Goal: Transaction & Acquisition: Purchase product/service

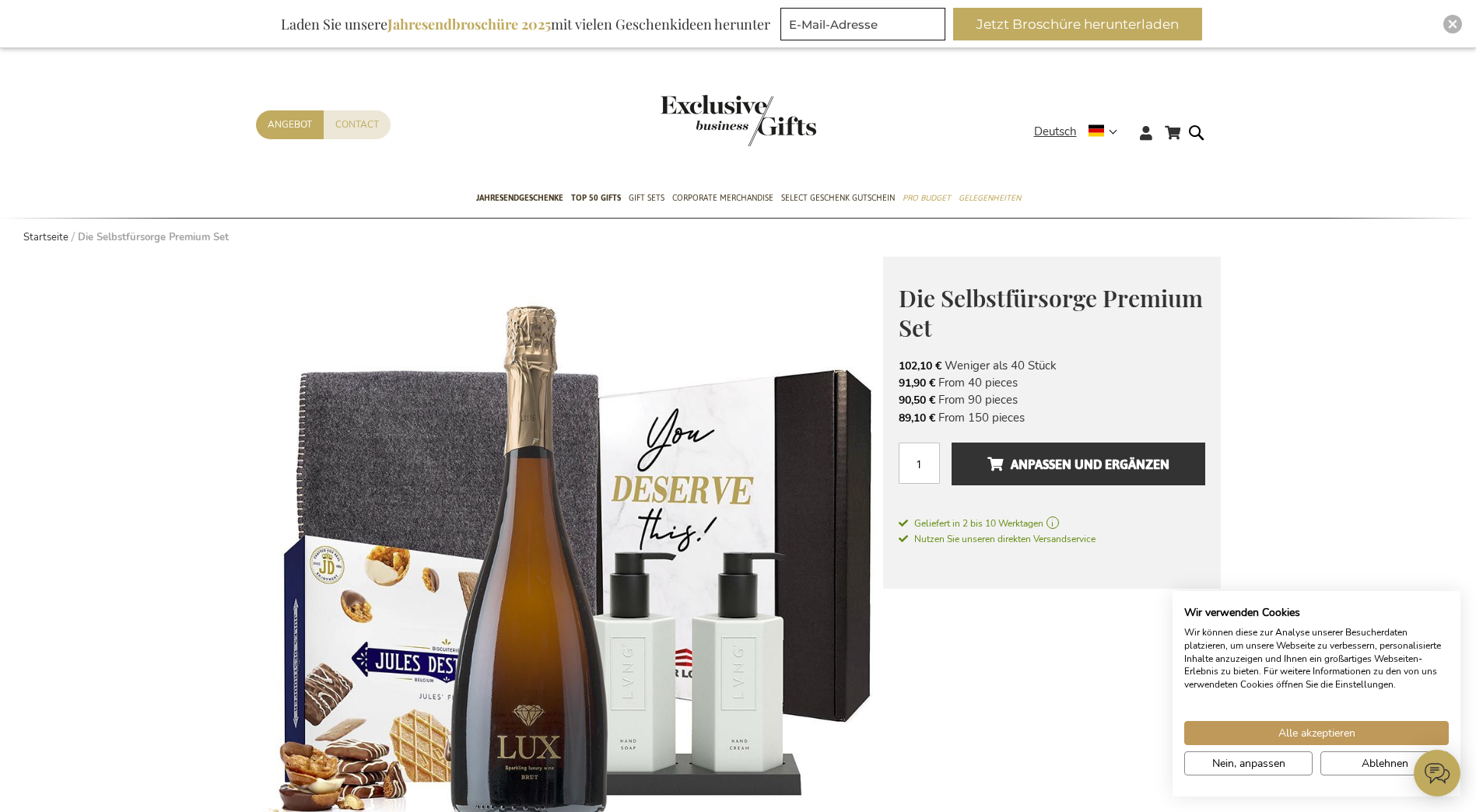
click at [733, 110] on img "store logo" at bounding box center [738, 121] width 156 height 51
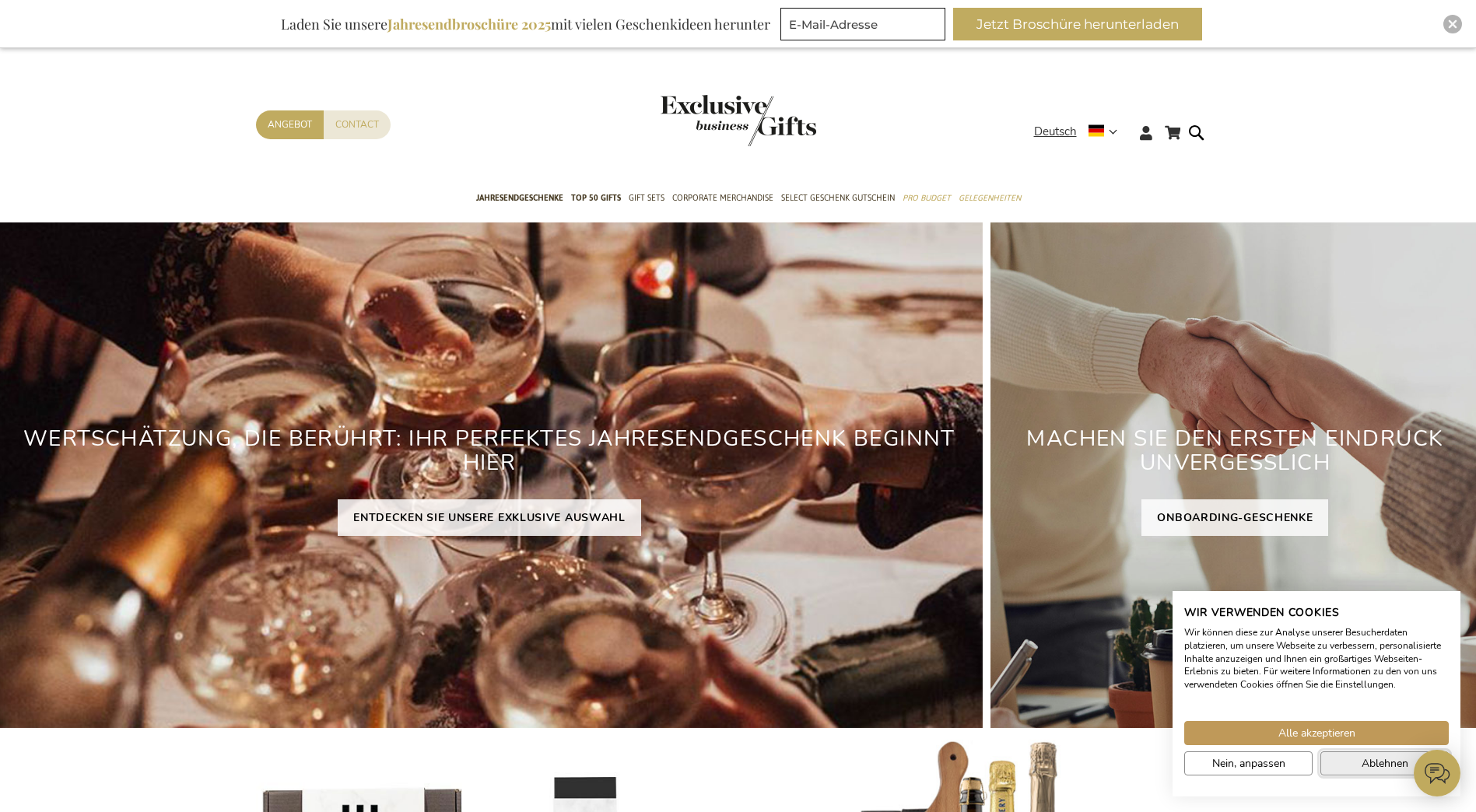
click at [1358, 762] on button "Ablehnen" at bounding box center [1384, 764] width 128 height 24
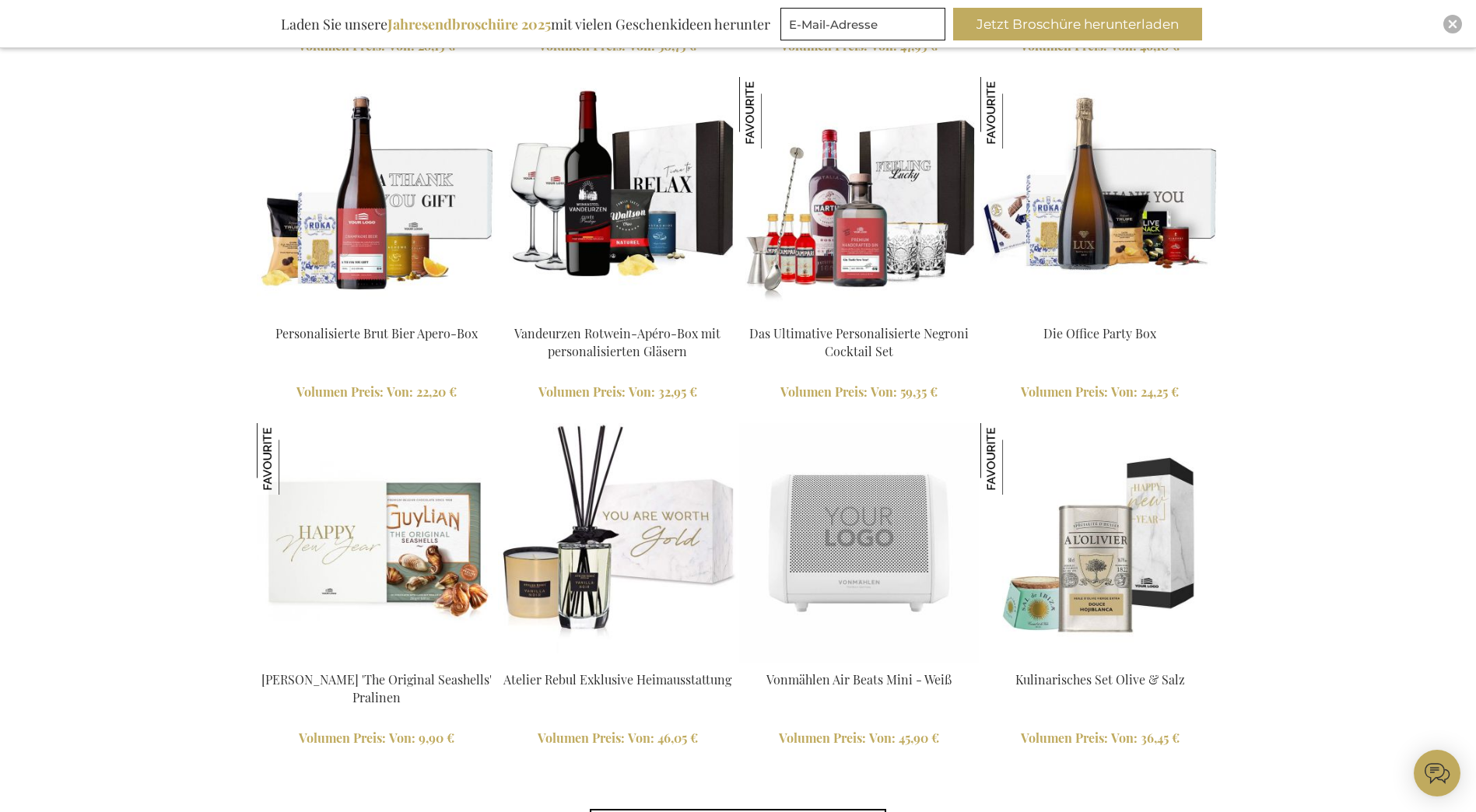
scroll to position [3269, 0]
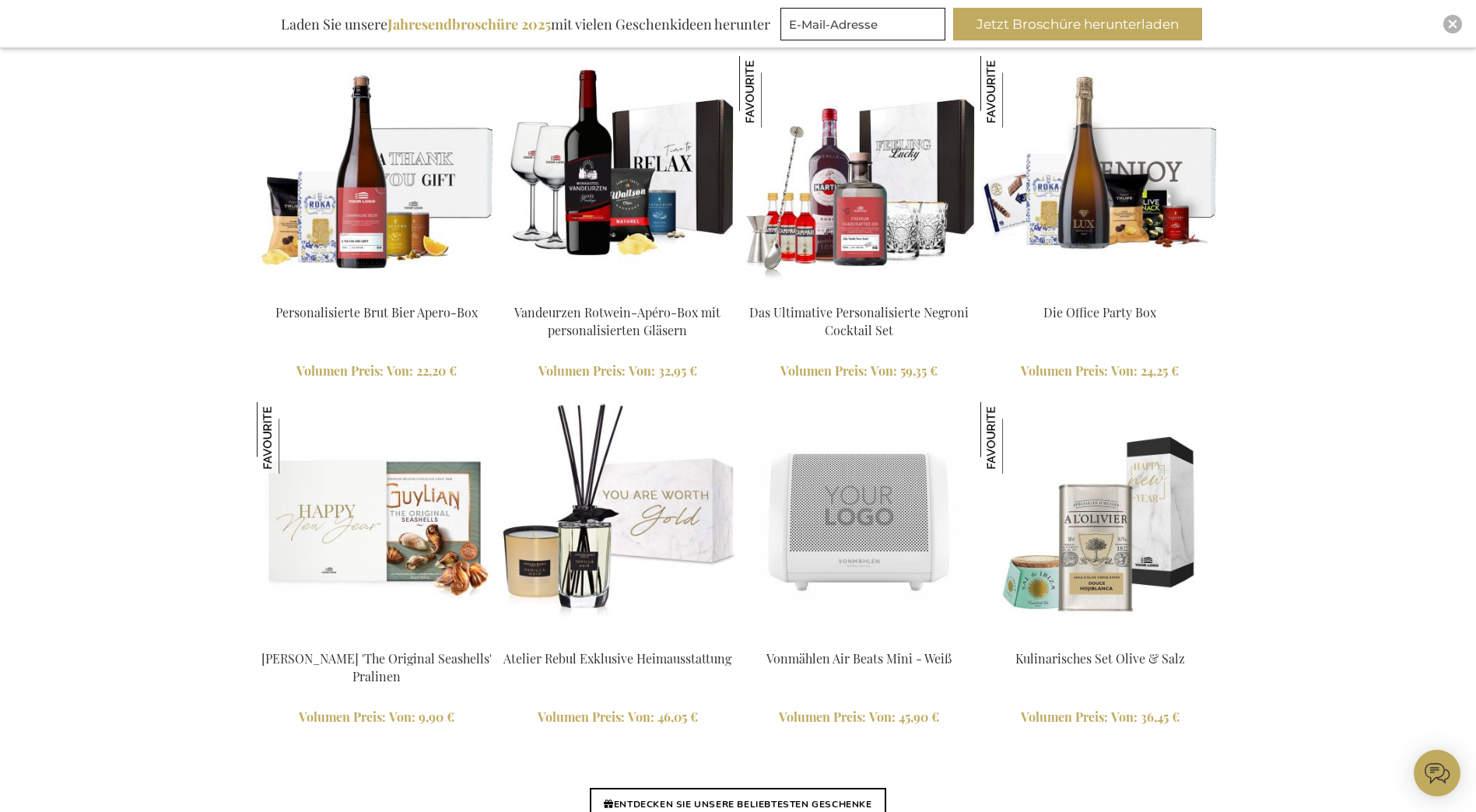
click at [1121, 178] on img at bounding box center [1100, 175] width 240 height 240
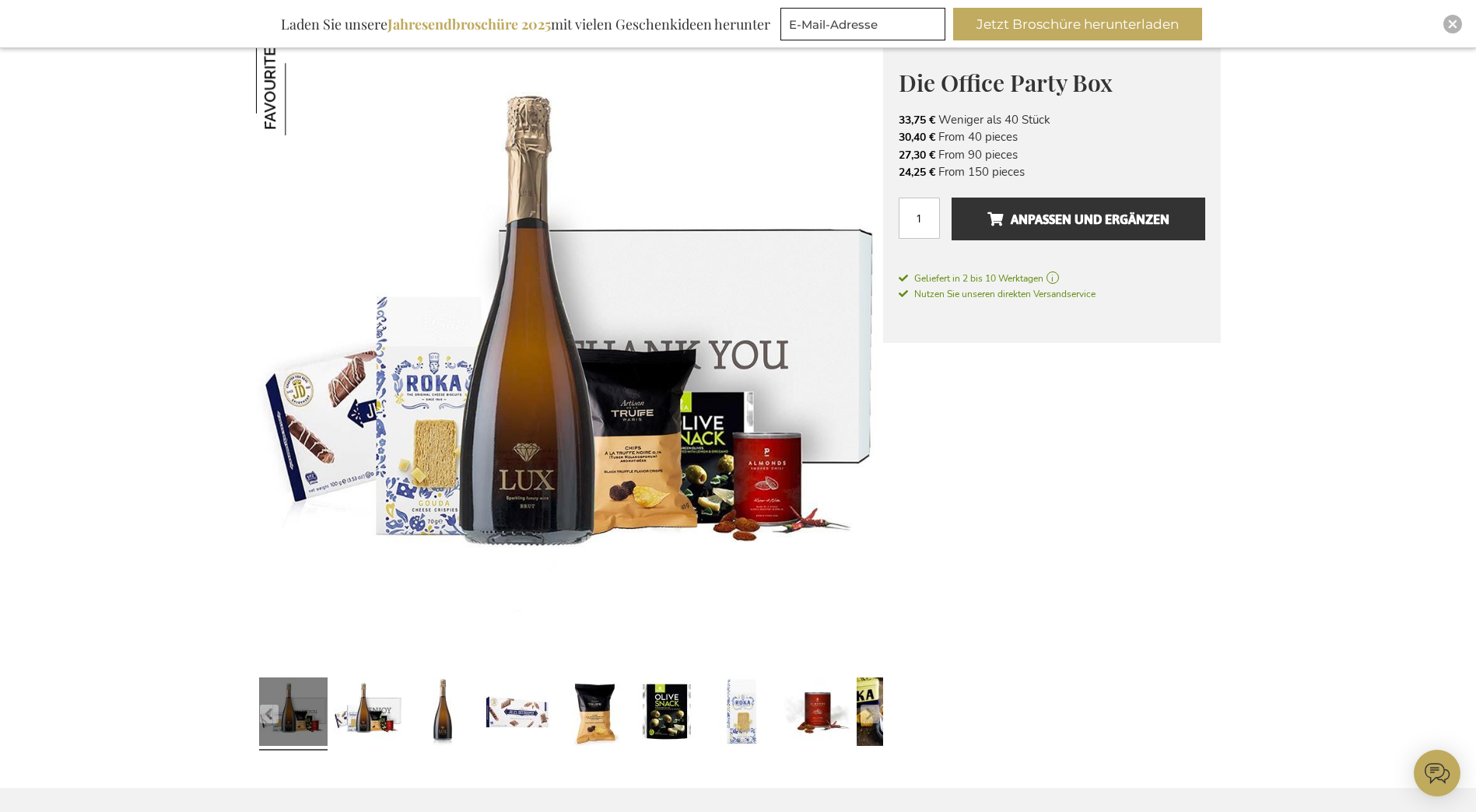
scroll to position [234, 0]
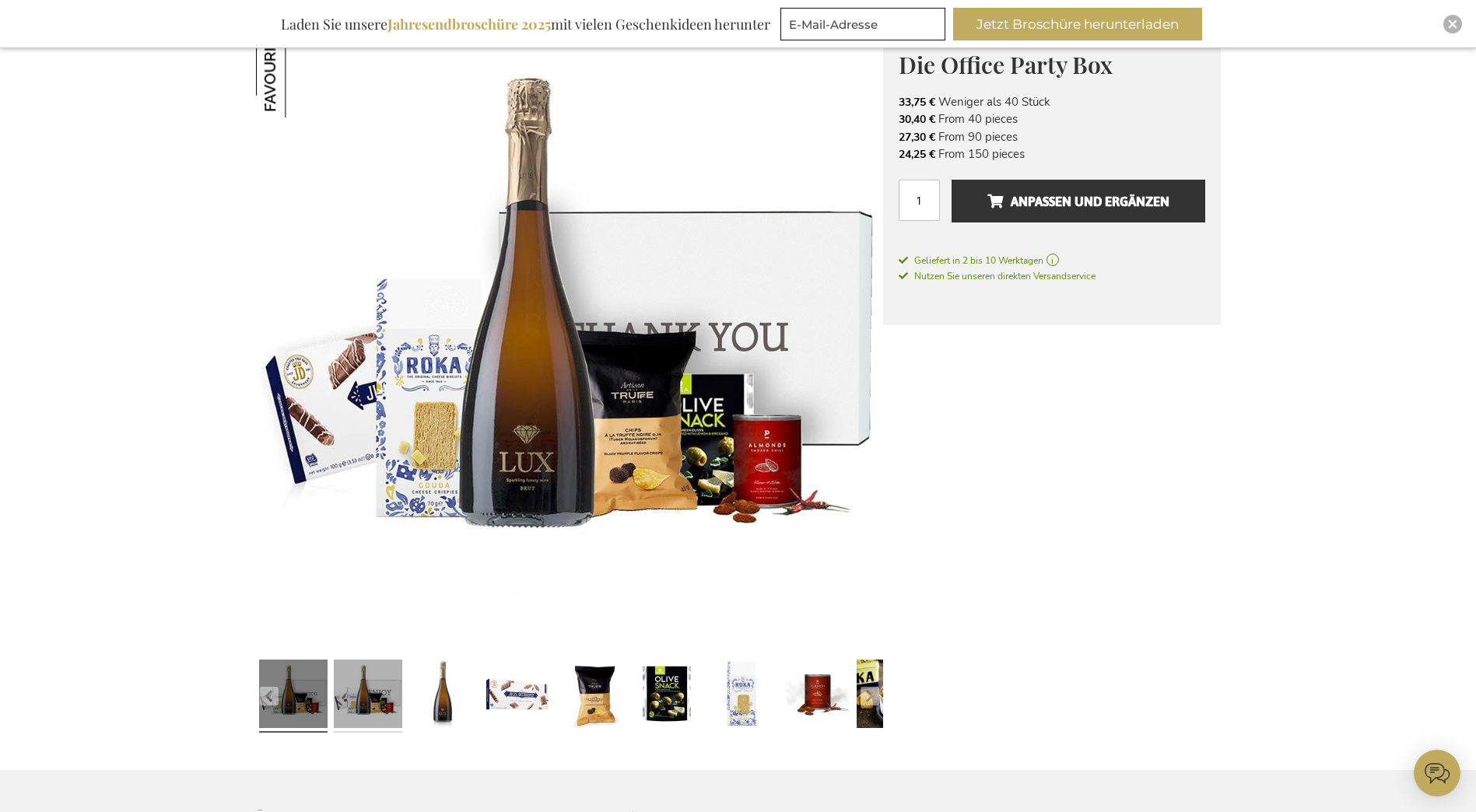
click at [373, 690] on link at bounding box center [368, 696] width 68 height 86
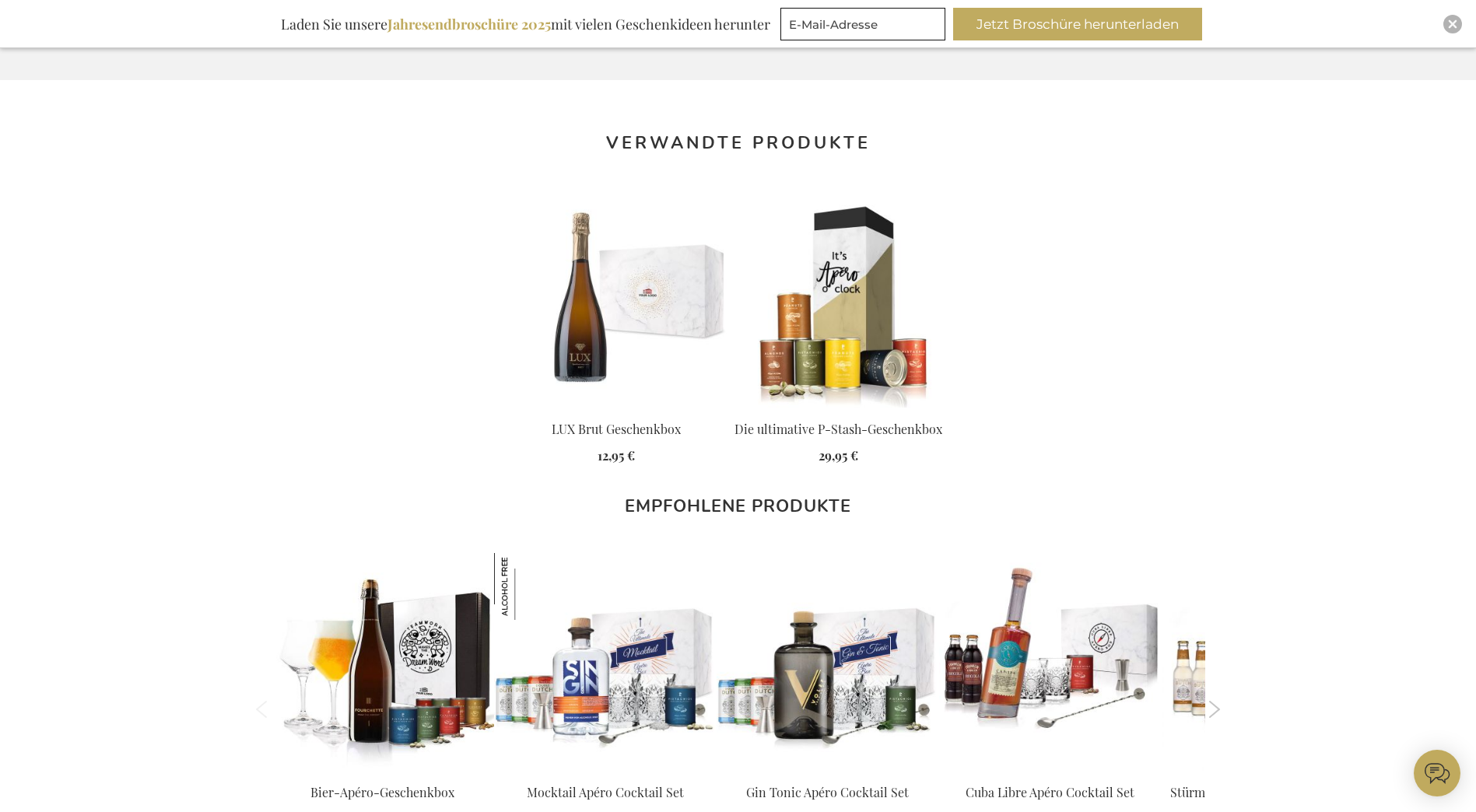
scroll to position [1556, 0]
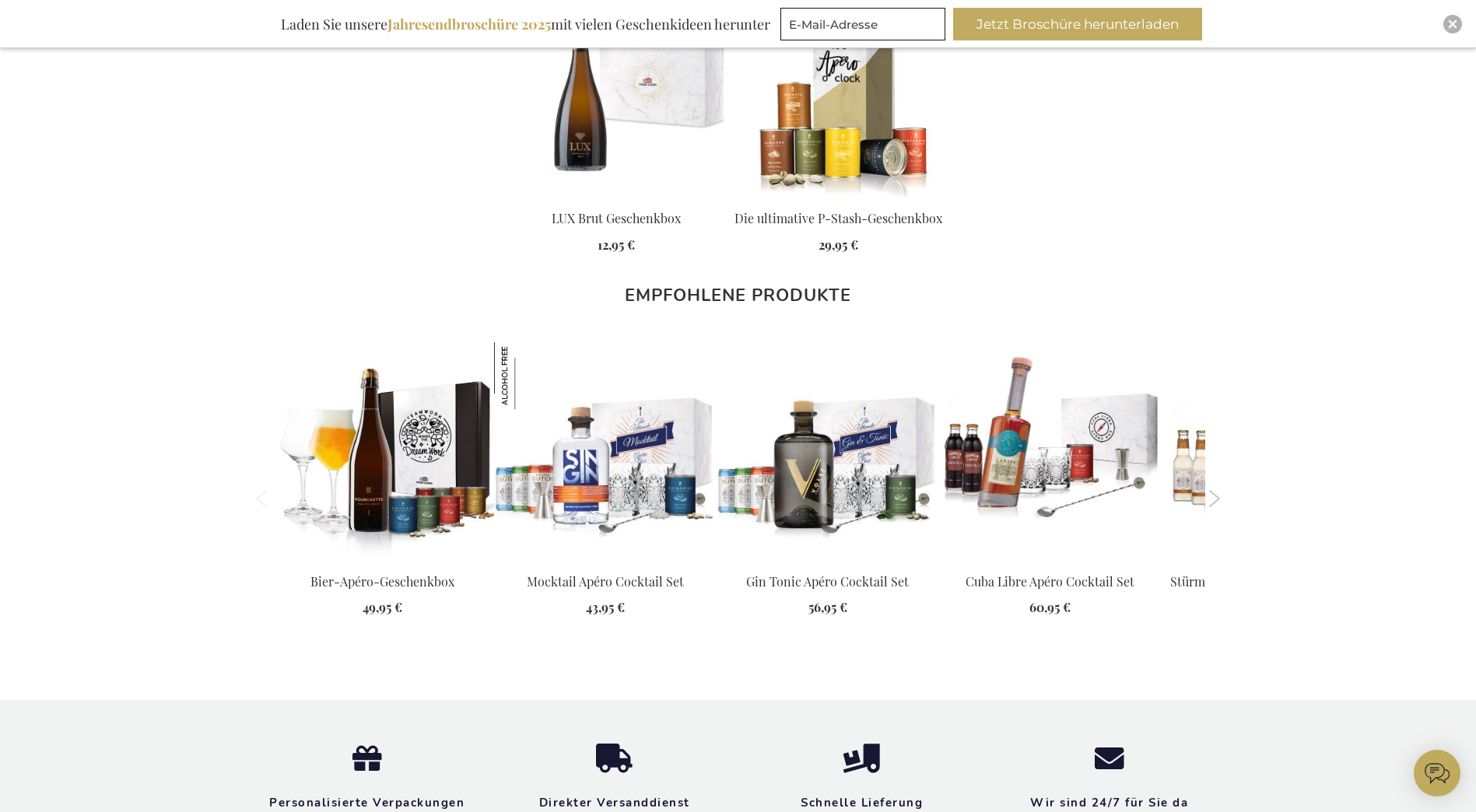
click at [1215, 498] on button "Next" at bounding box center [1215, 499] width 12 height 17
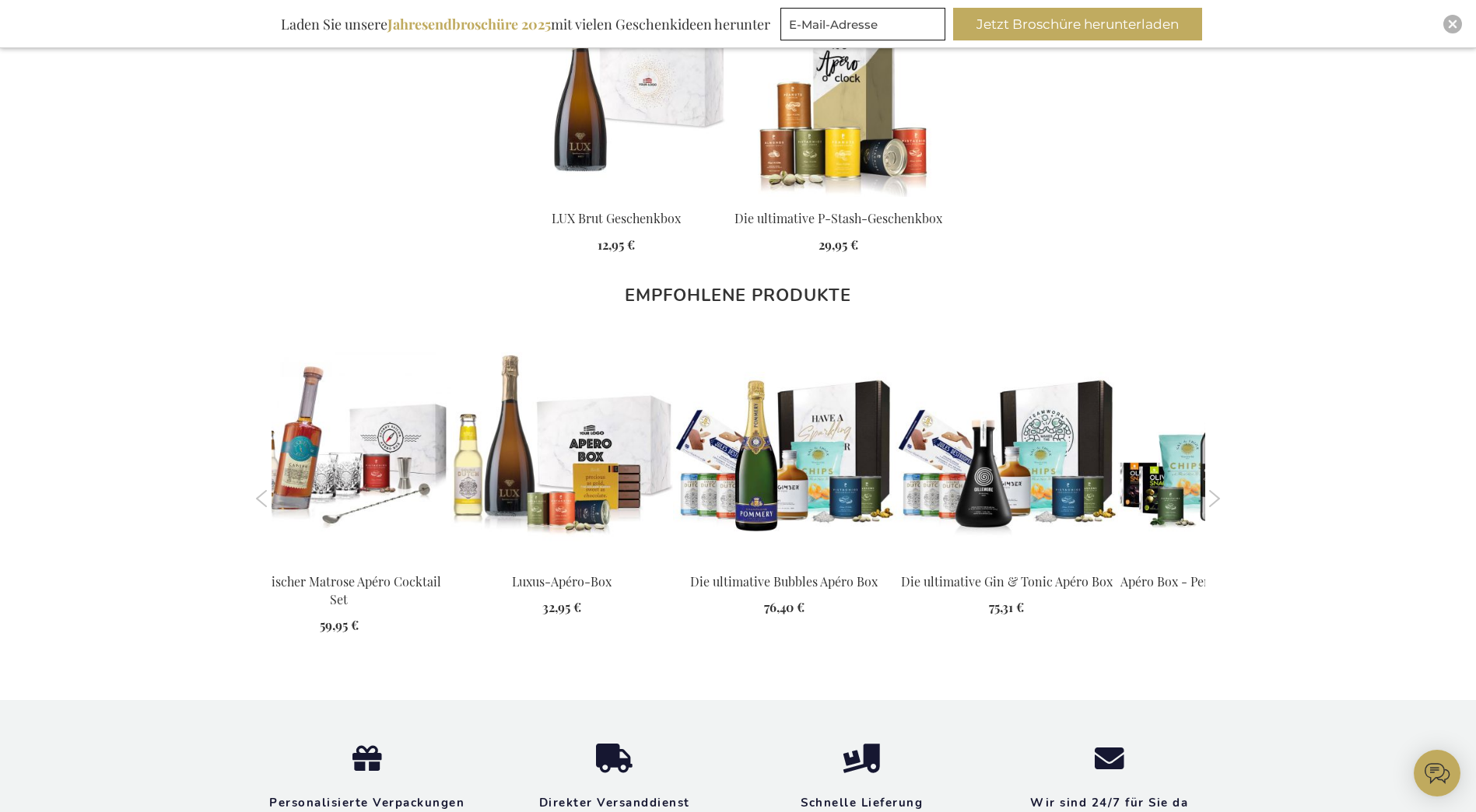
click at [1215, 498] on button "Next" at bounding box center [1215, 499] width 12 height 17
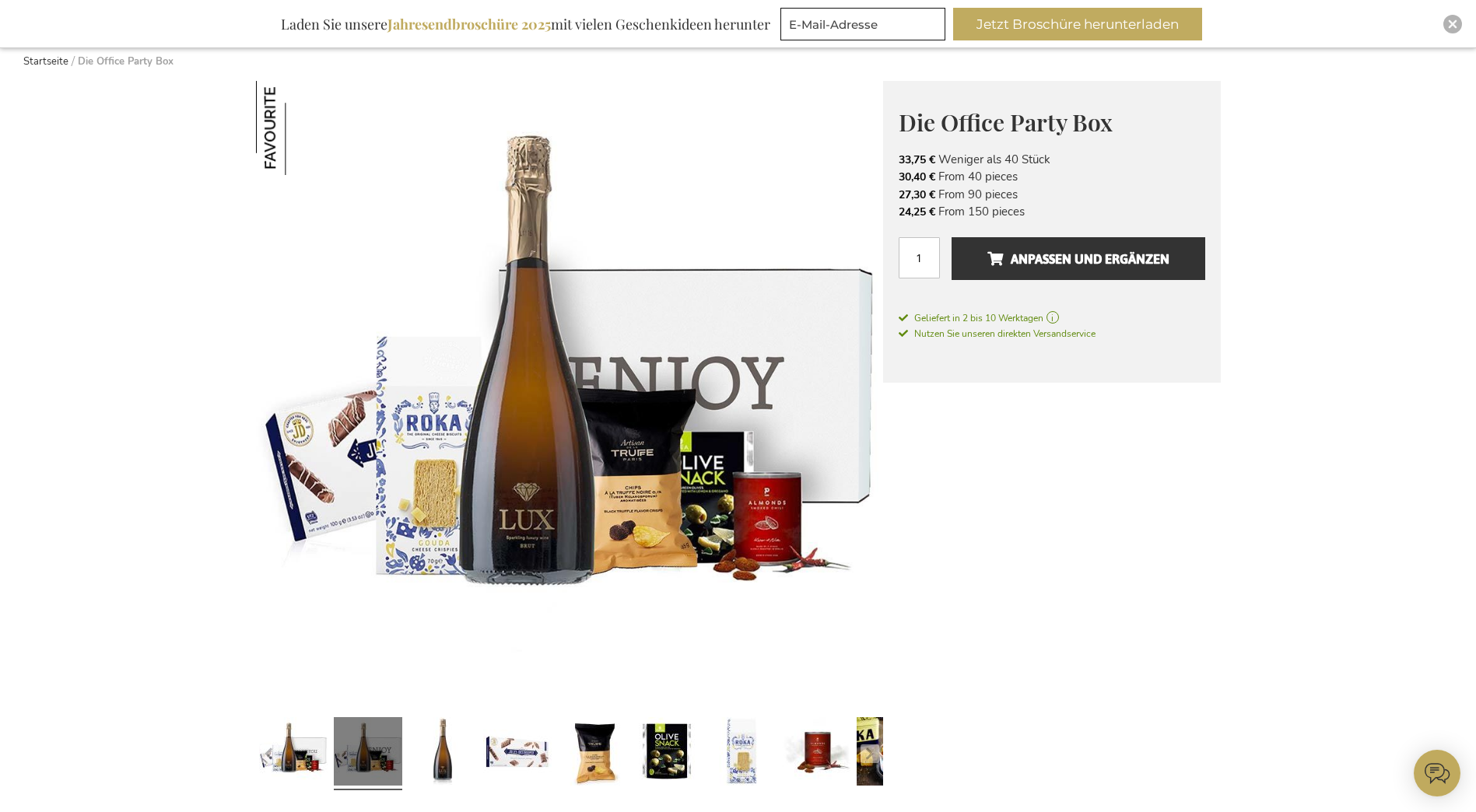
scroll to position [156, 0]
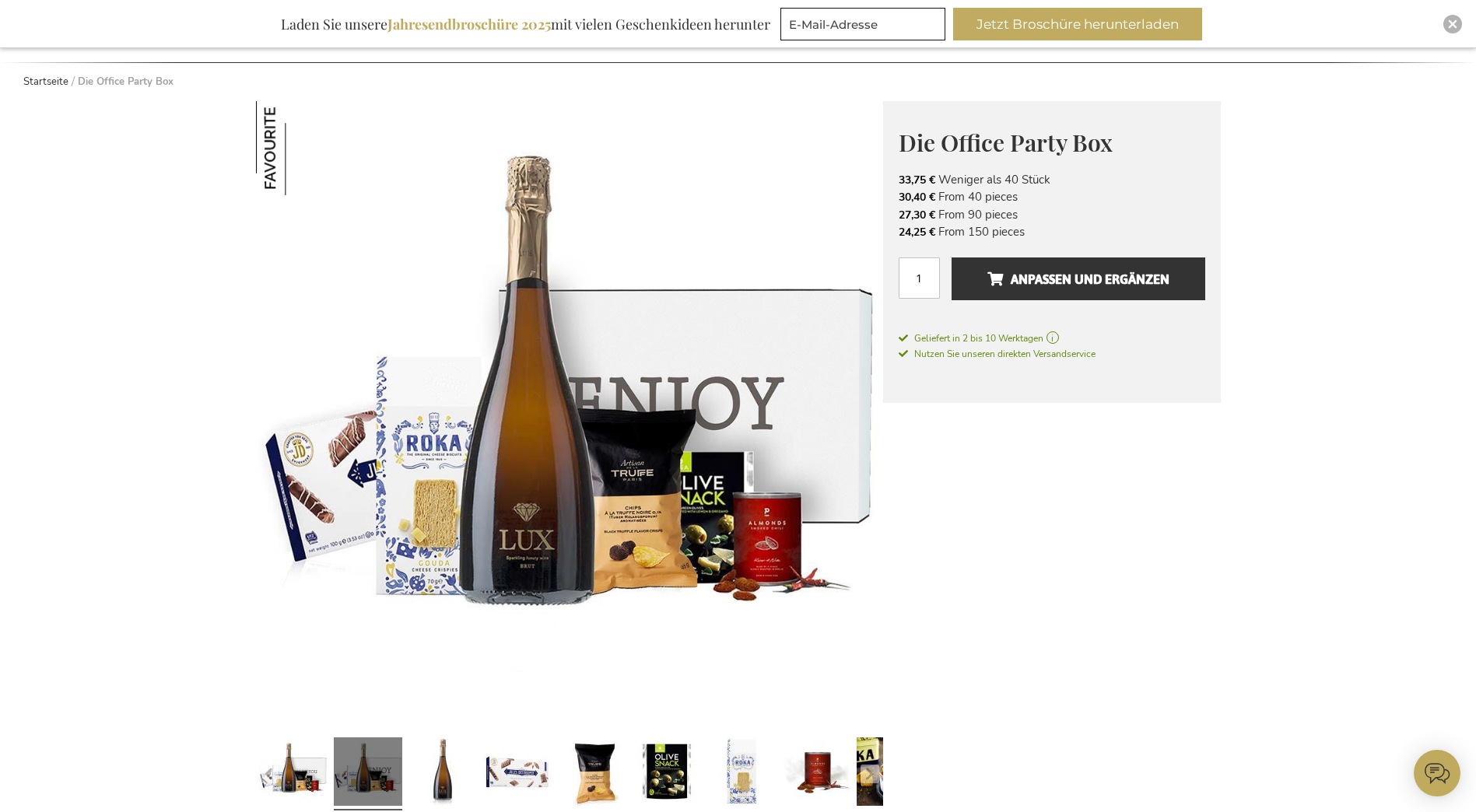
click at [556, 483] on img at bounding box center [569, 414] width 627 height 626
click at [1013, 268] on span "Anpassen und ergänzen" at bounding box center [1078, 279] width 182 height 25
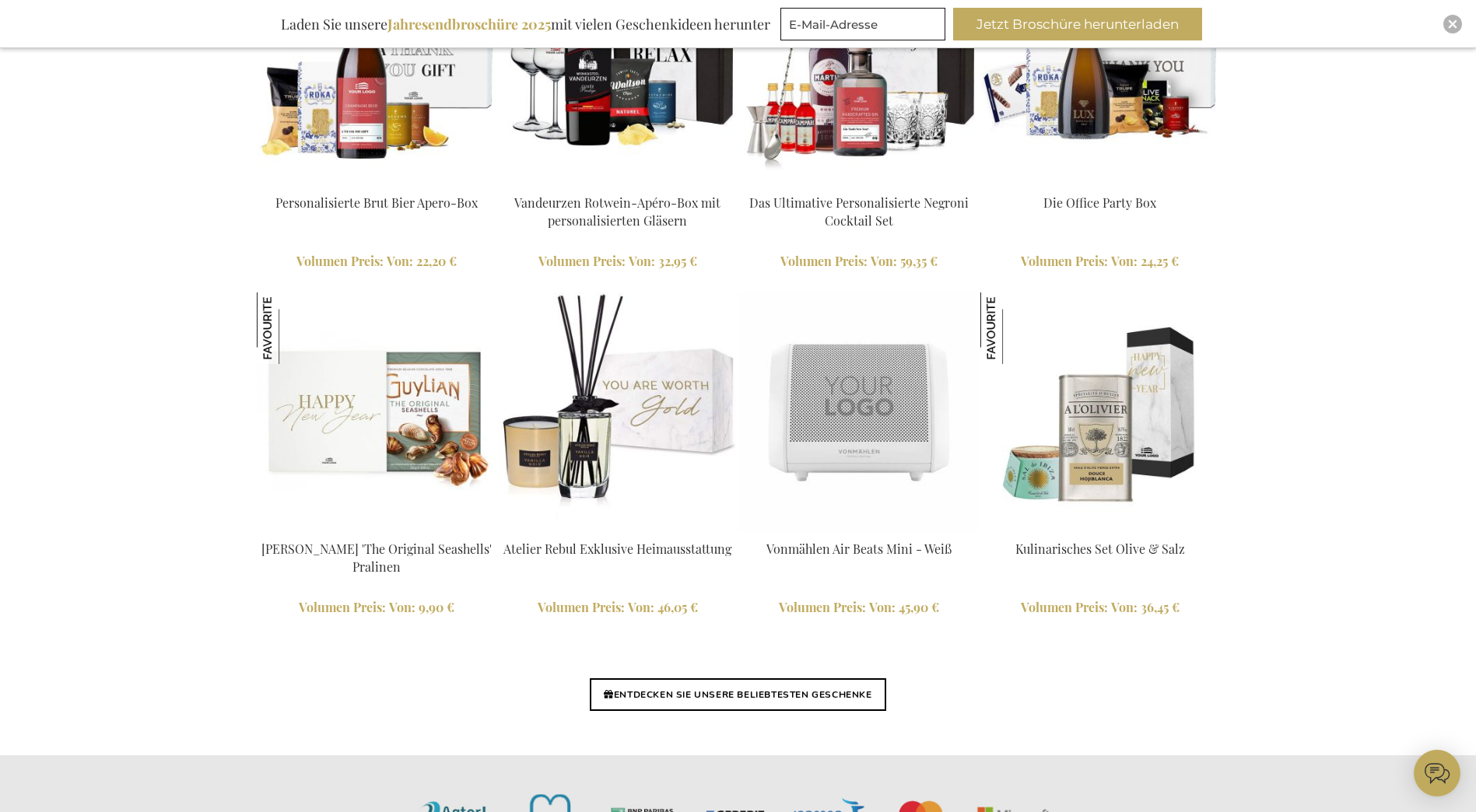
scroll to position [3424, 0]
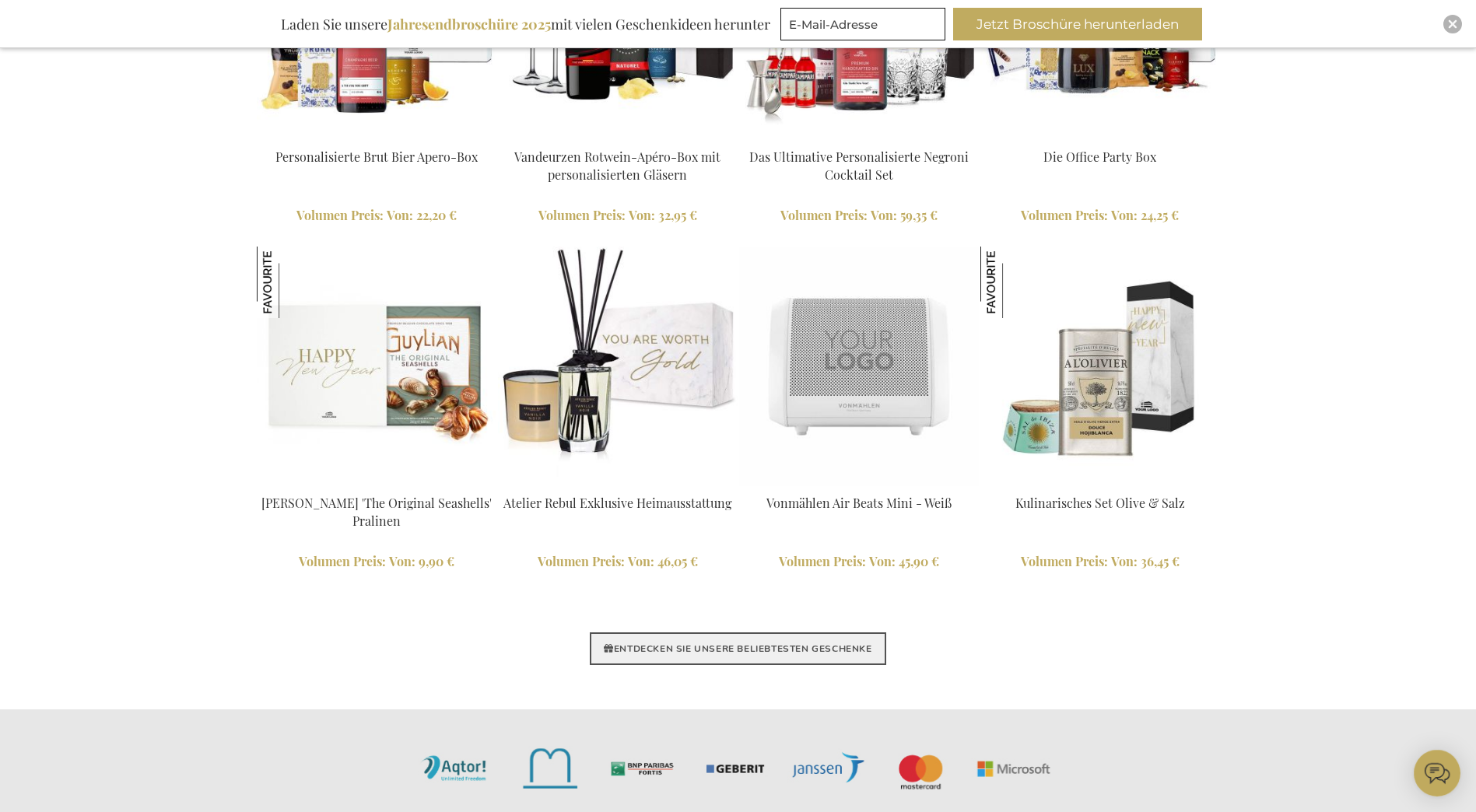
click at [731, 652] on link "ENTDECKEN SIE UNSERE BELIEBTESTEN GESCHENKE" at bounding box center [738, 649] width 296 height 33
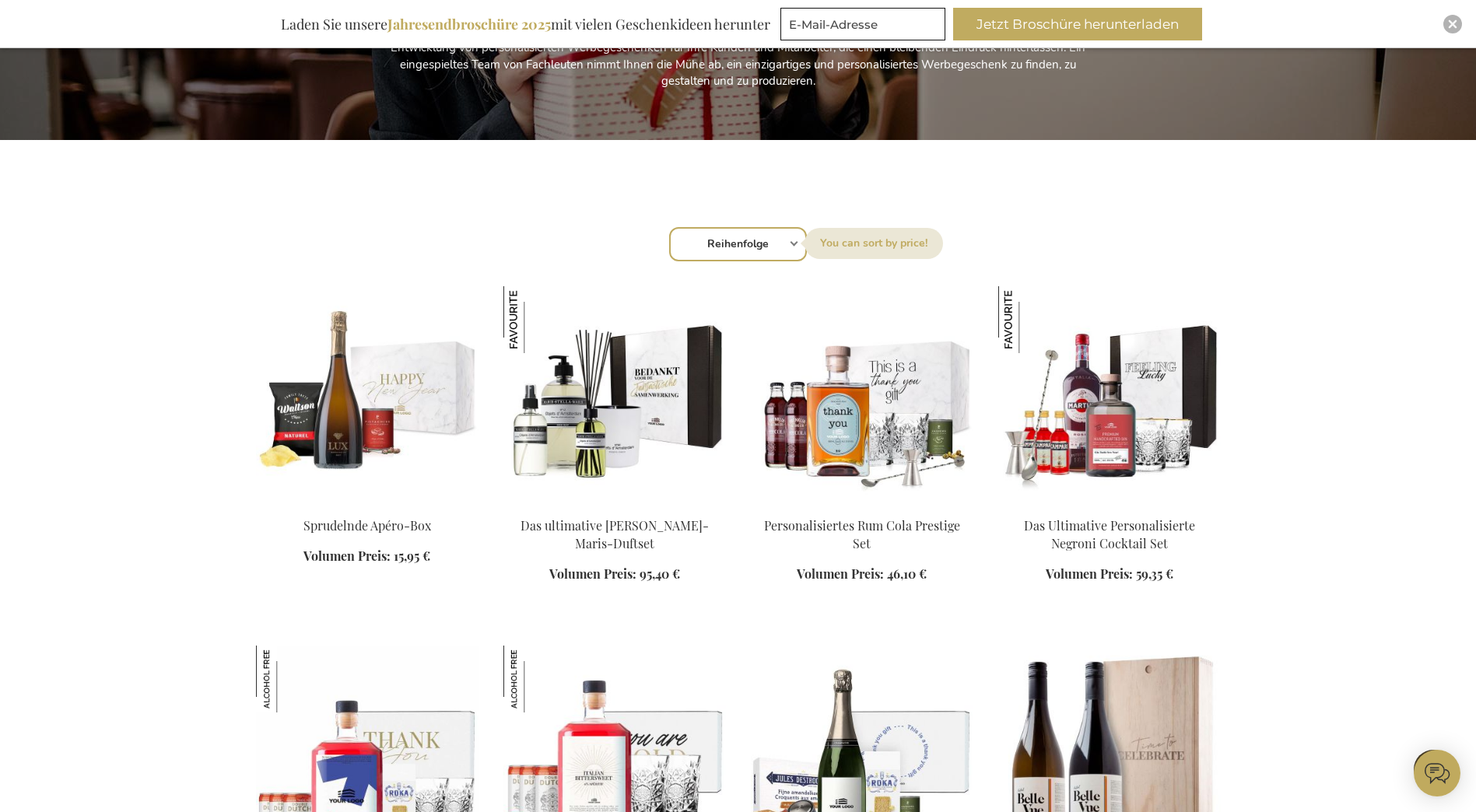
click at [763, 237] on select "Reihenfolge Best Sellers Am meisten angesehen Neu Biggest Saving Price: low to …" at bounding box center [738, 245] width 138 height 34
select select "price_asc"
click at [669, 228] on select "Reihenfolge Best Sellers Am meisten angesehen Neu Biggest Saving Price: low to …" at bounding box center [738, 245] width 138 height 34
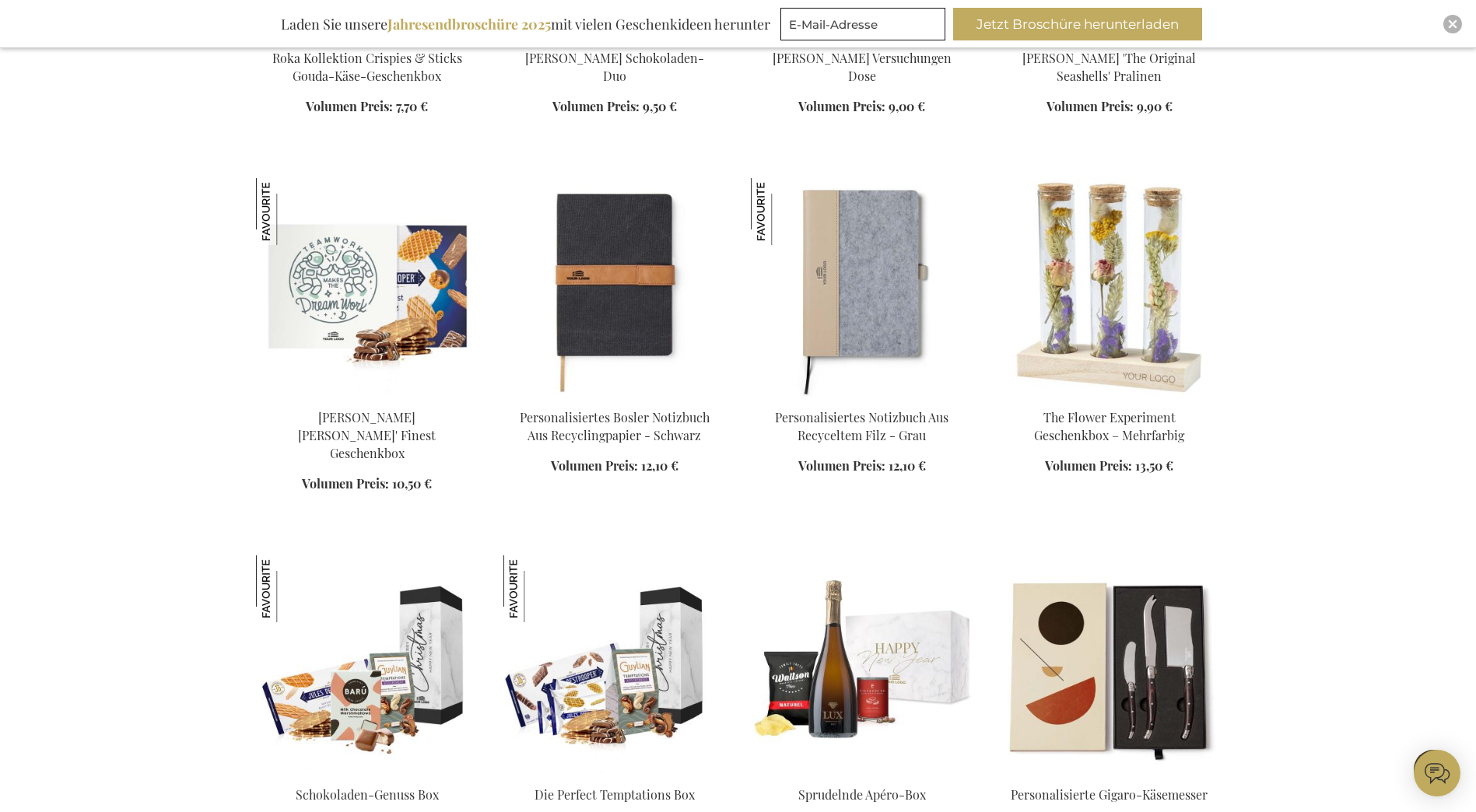
scroll to position [1089, 0]
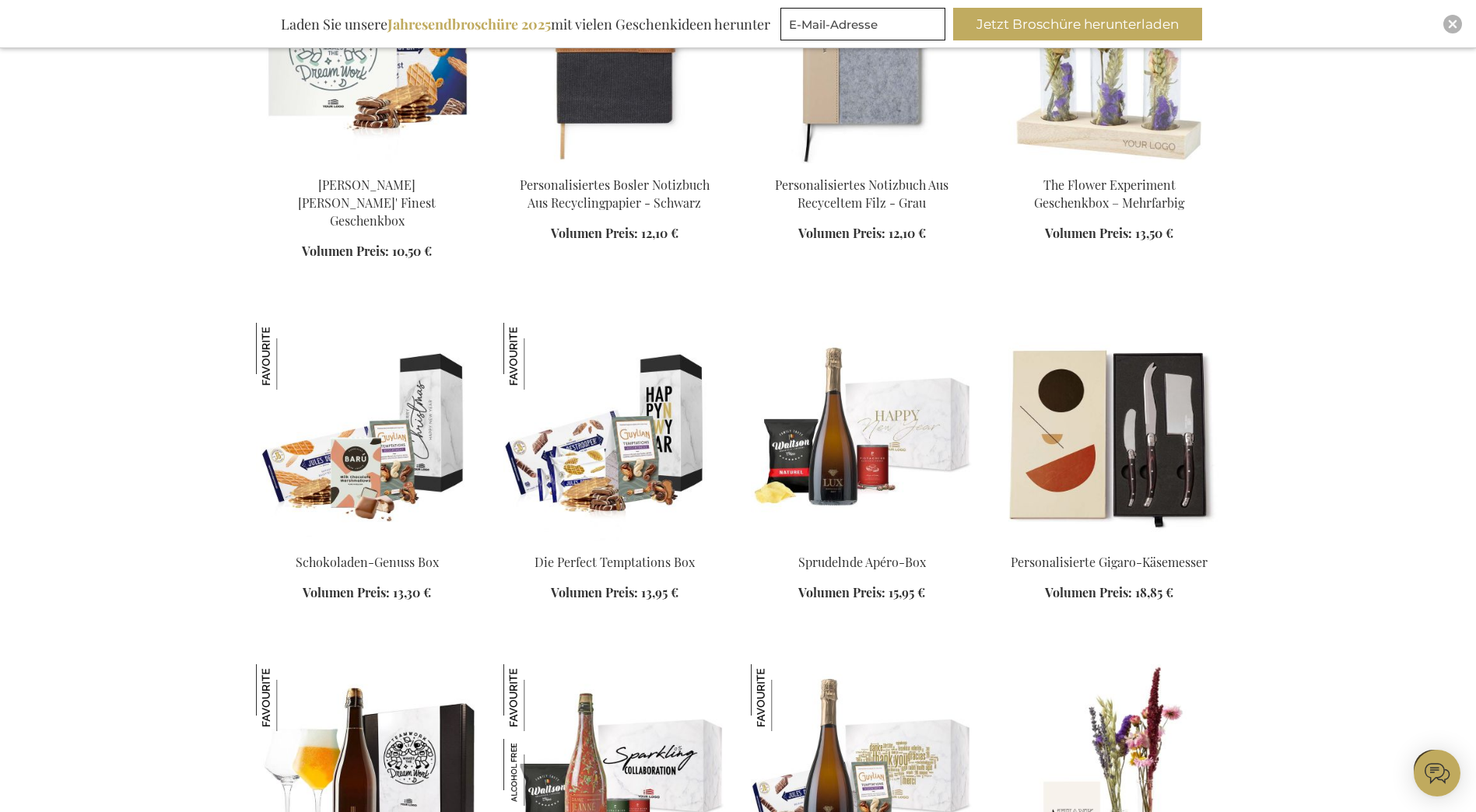
click at [632, 429] on img at bounding box center [614, 431] width 222 height 218
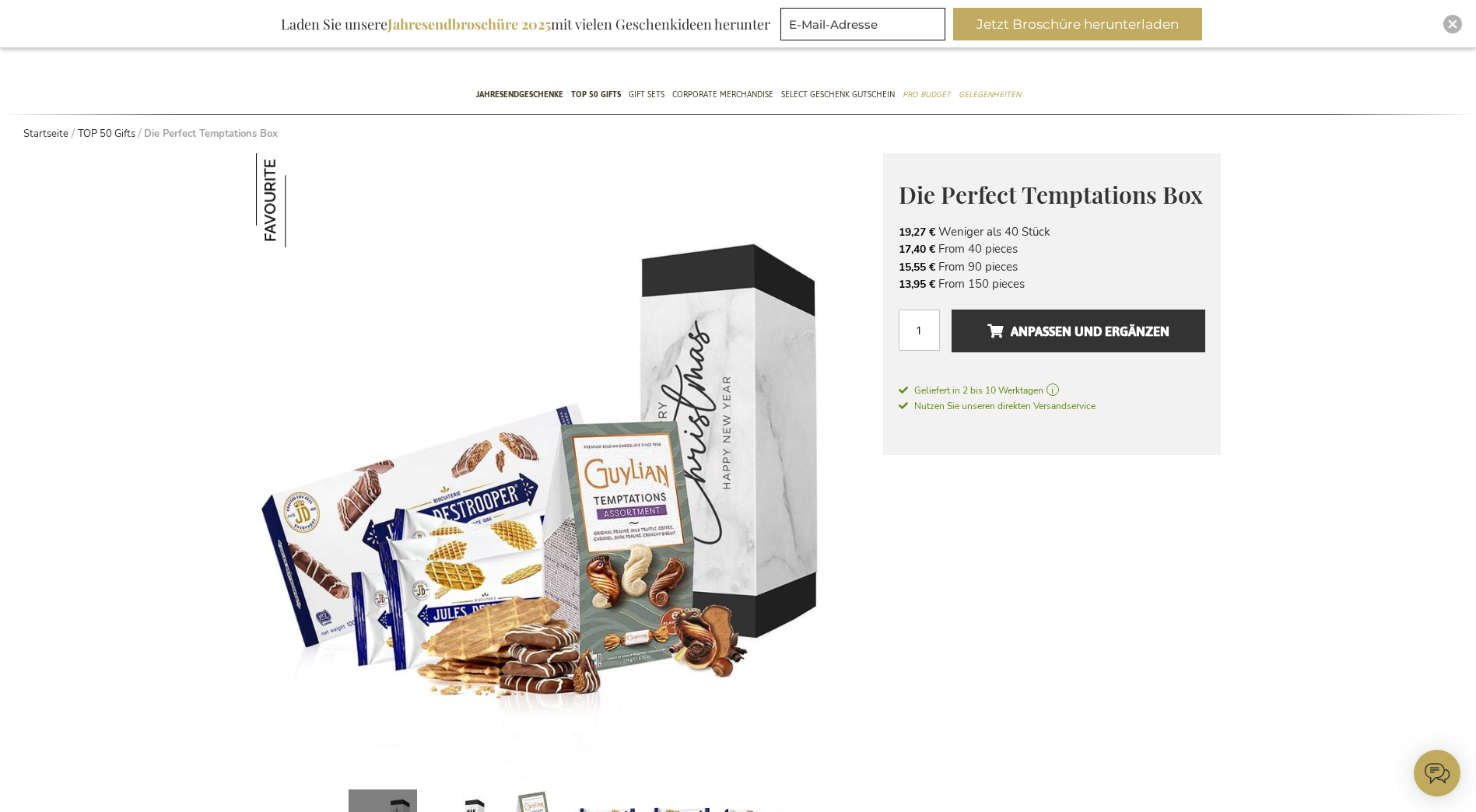
scroll to position [156, 0]
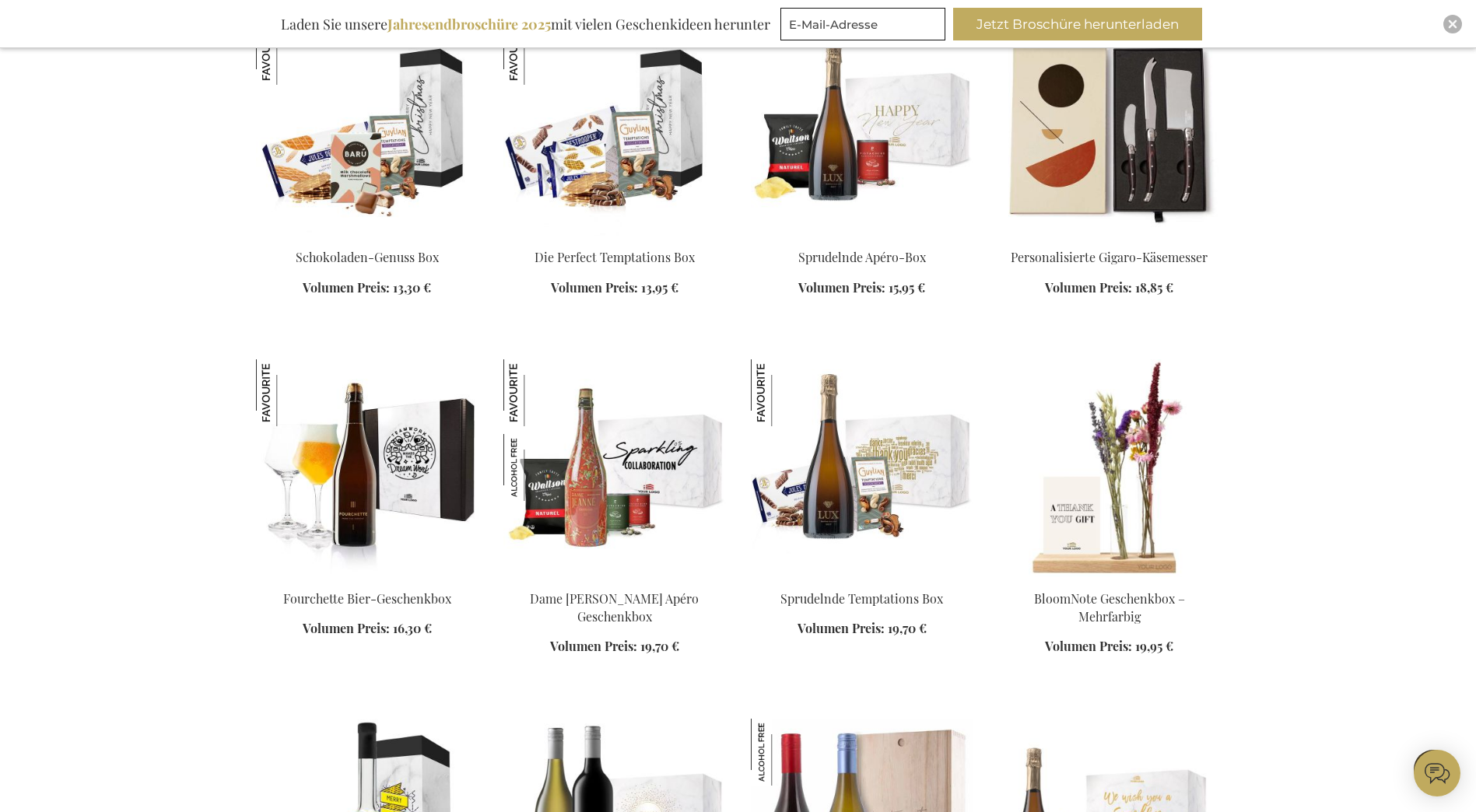
click at [876, 446] on img at bounding box center [862, 468] width 222 height 218
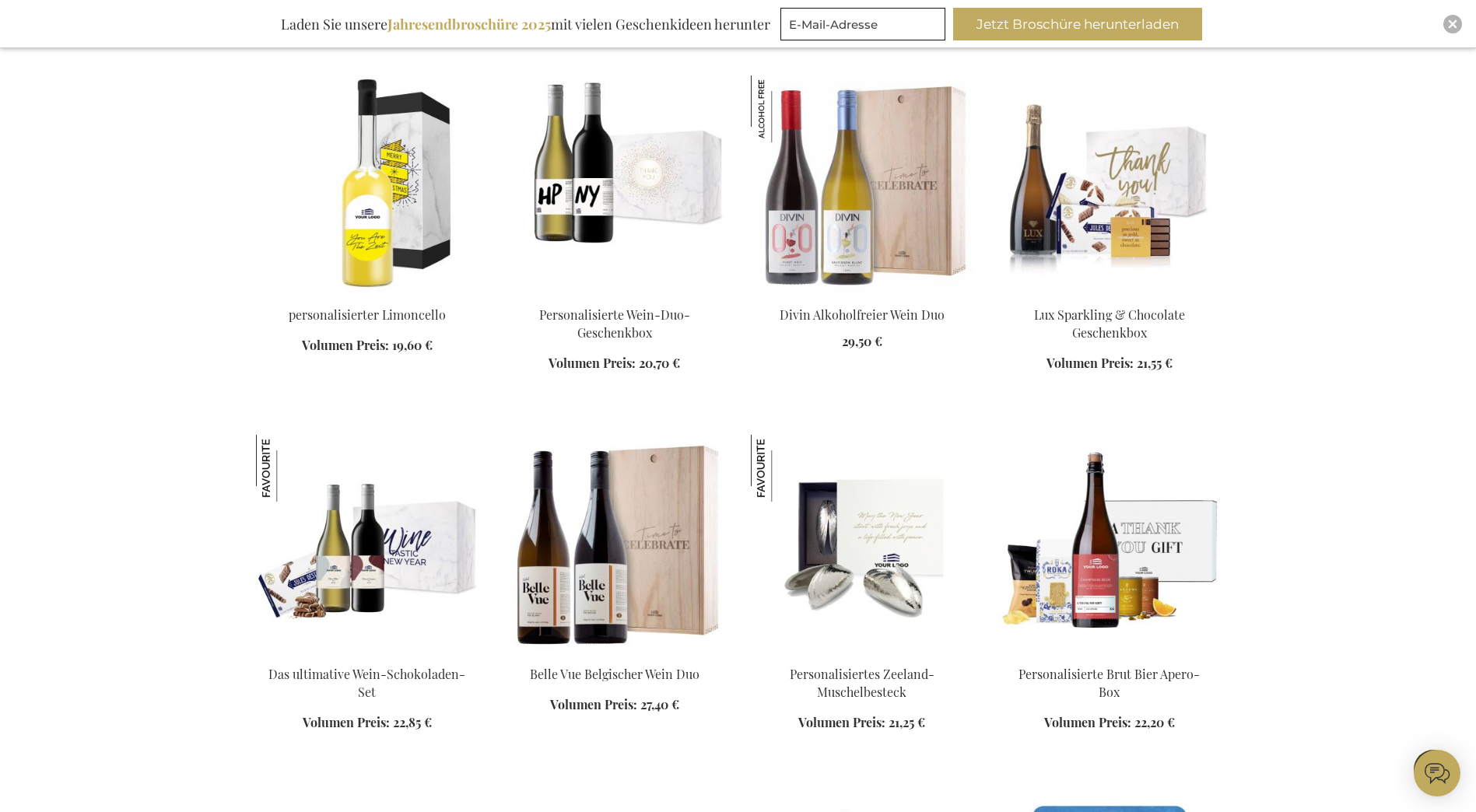
scroll to position [1142, 0]
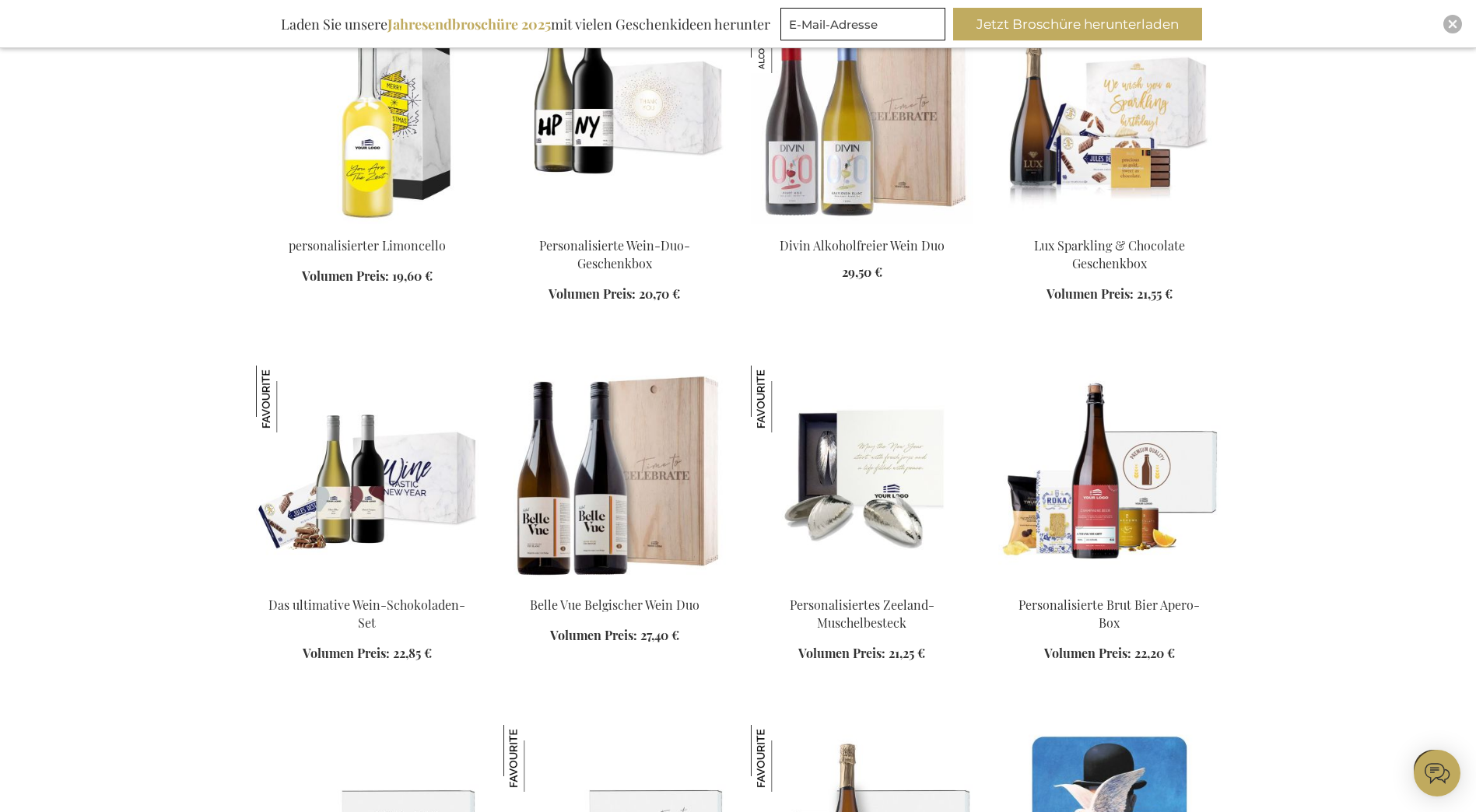
click at [1130, 459] on img at bounding box center [1110, 474] width 222 height 218
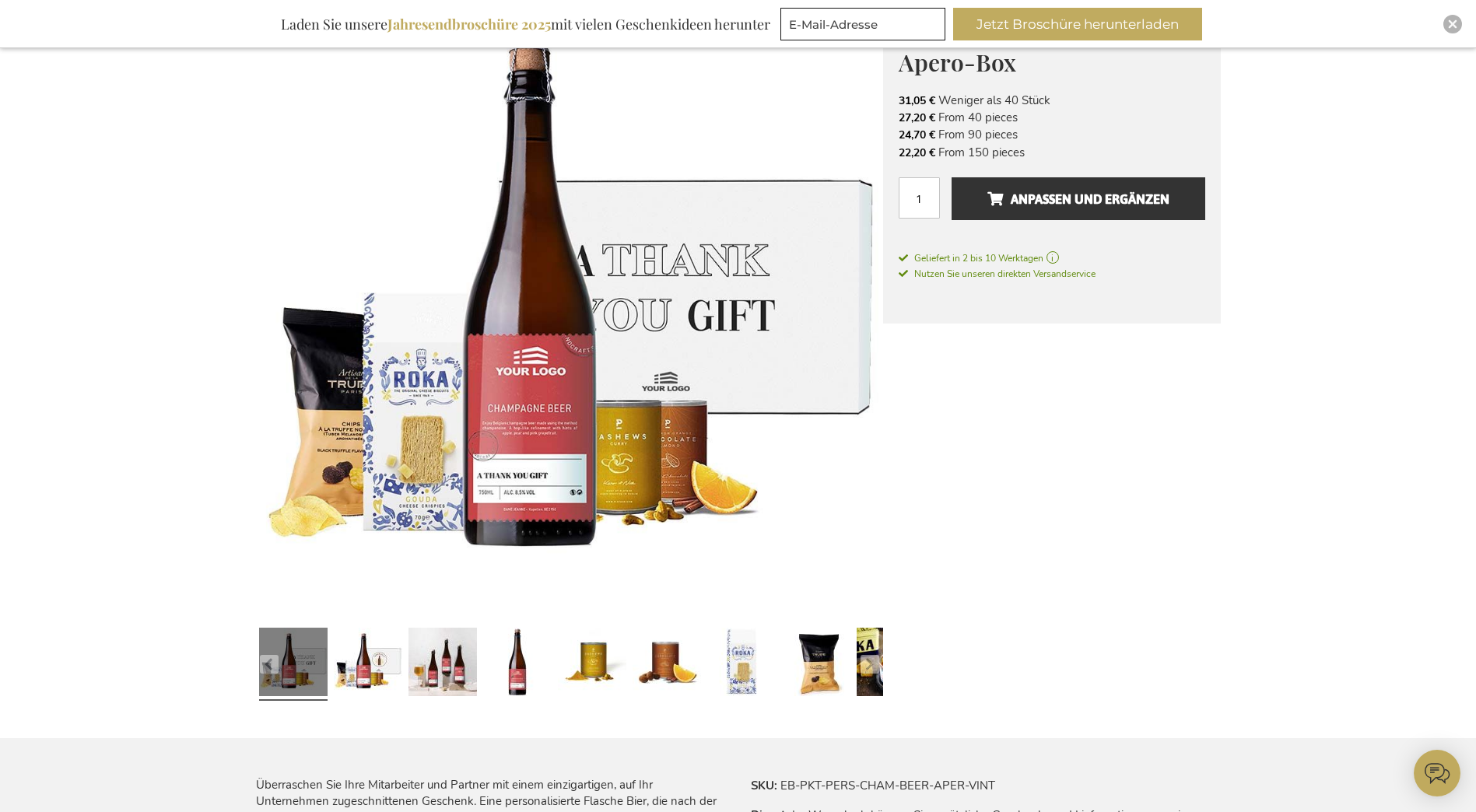
scroll to position [234, 0]
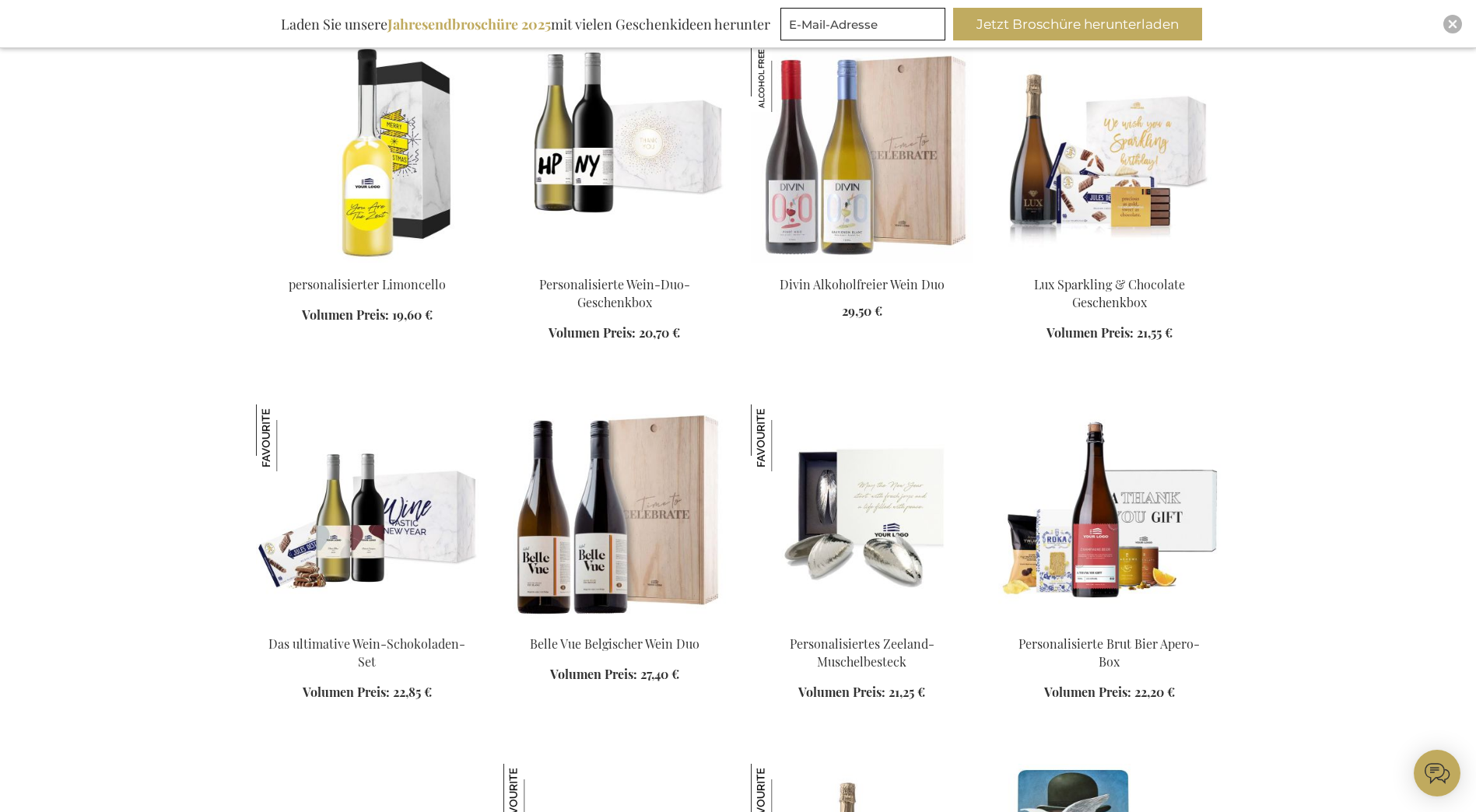
scroll to position [1083, 0]
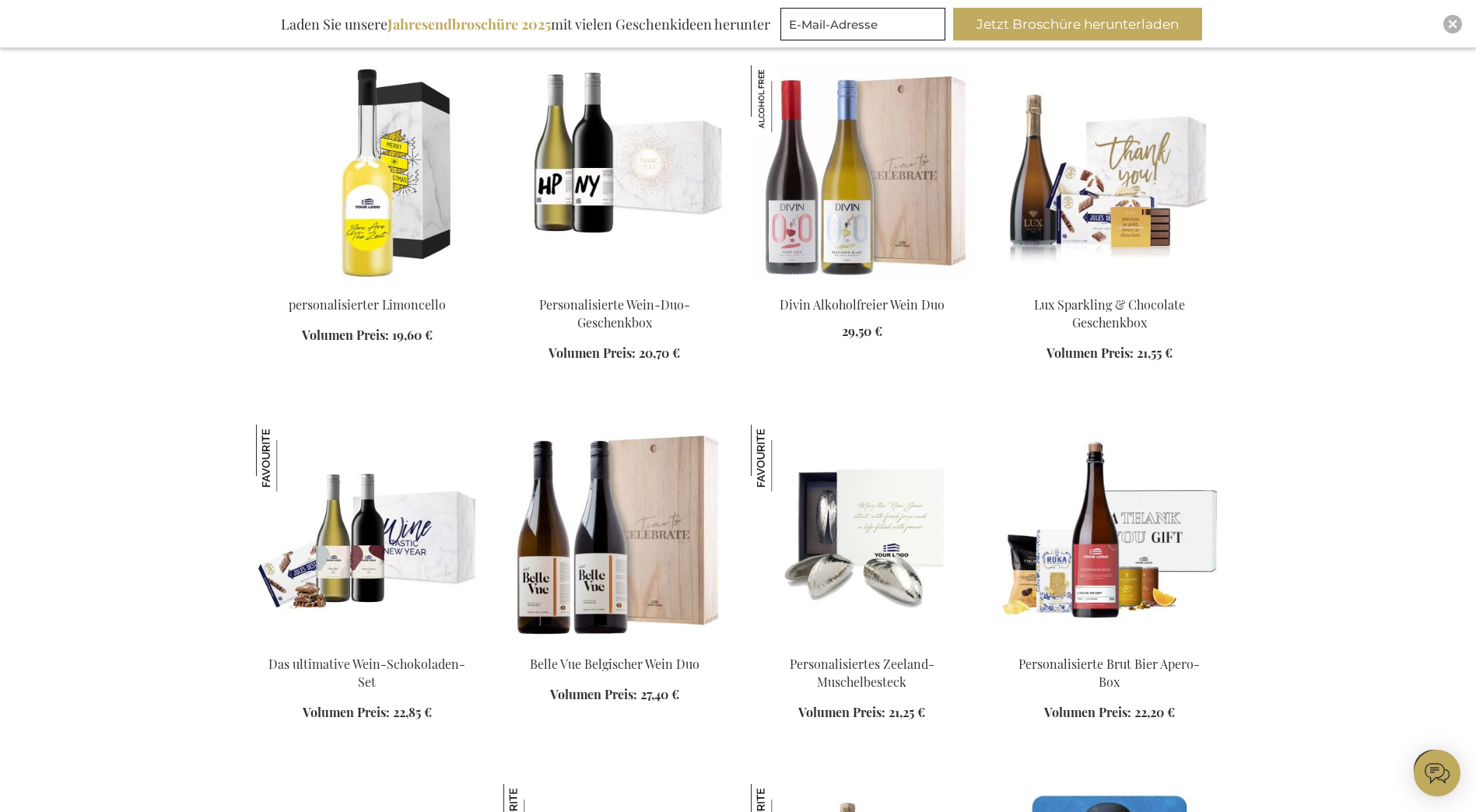
click at [1137, 151] on img at bounding box center [1110, 174] width 222 height 218
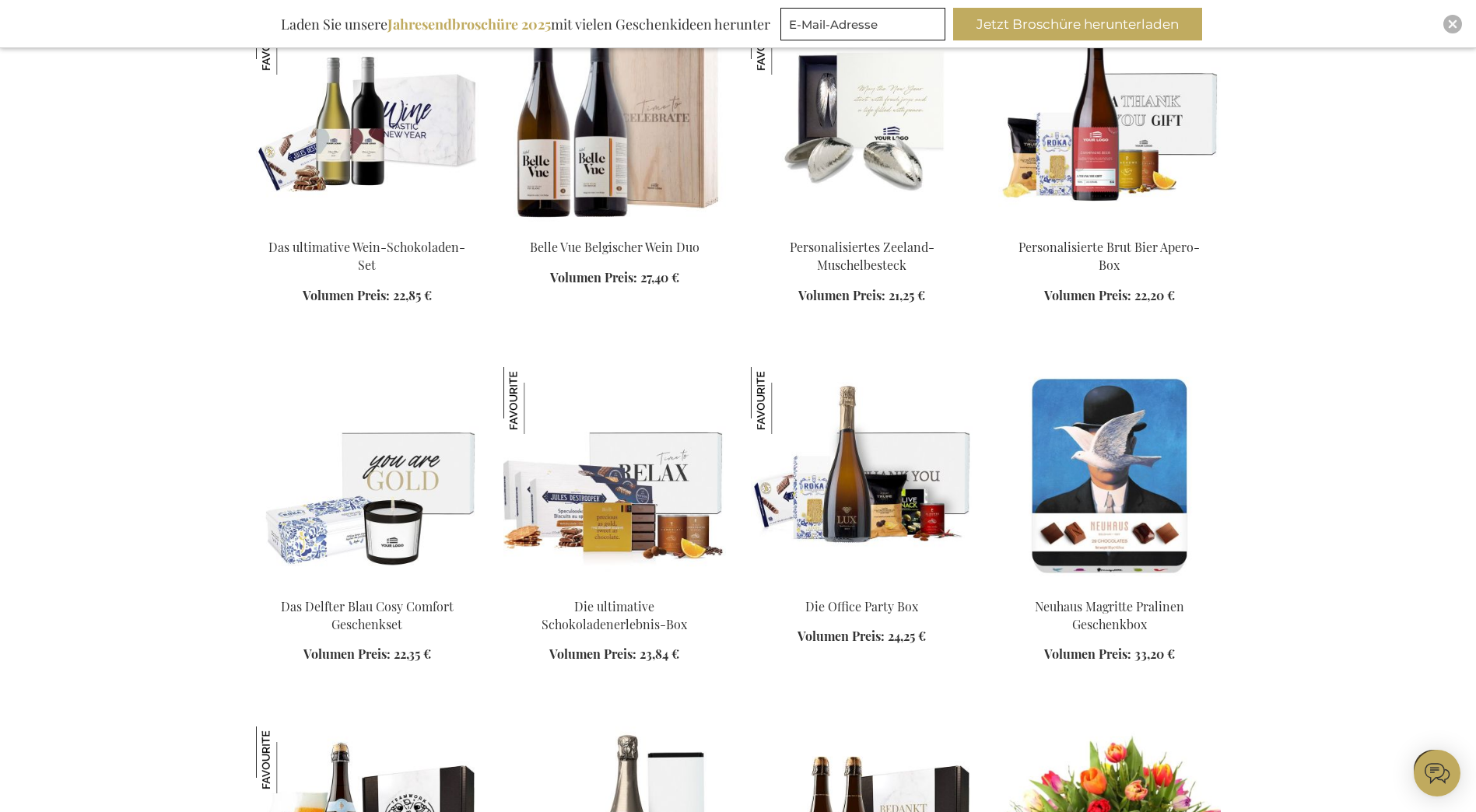
scroll to position [1502, 0]
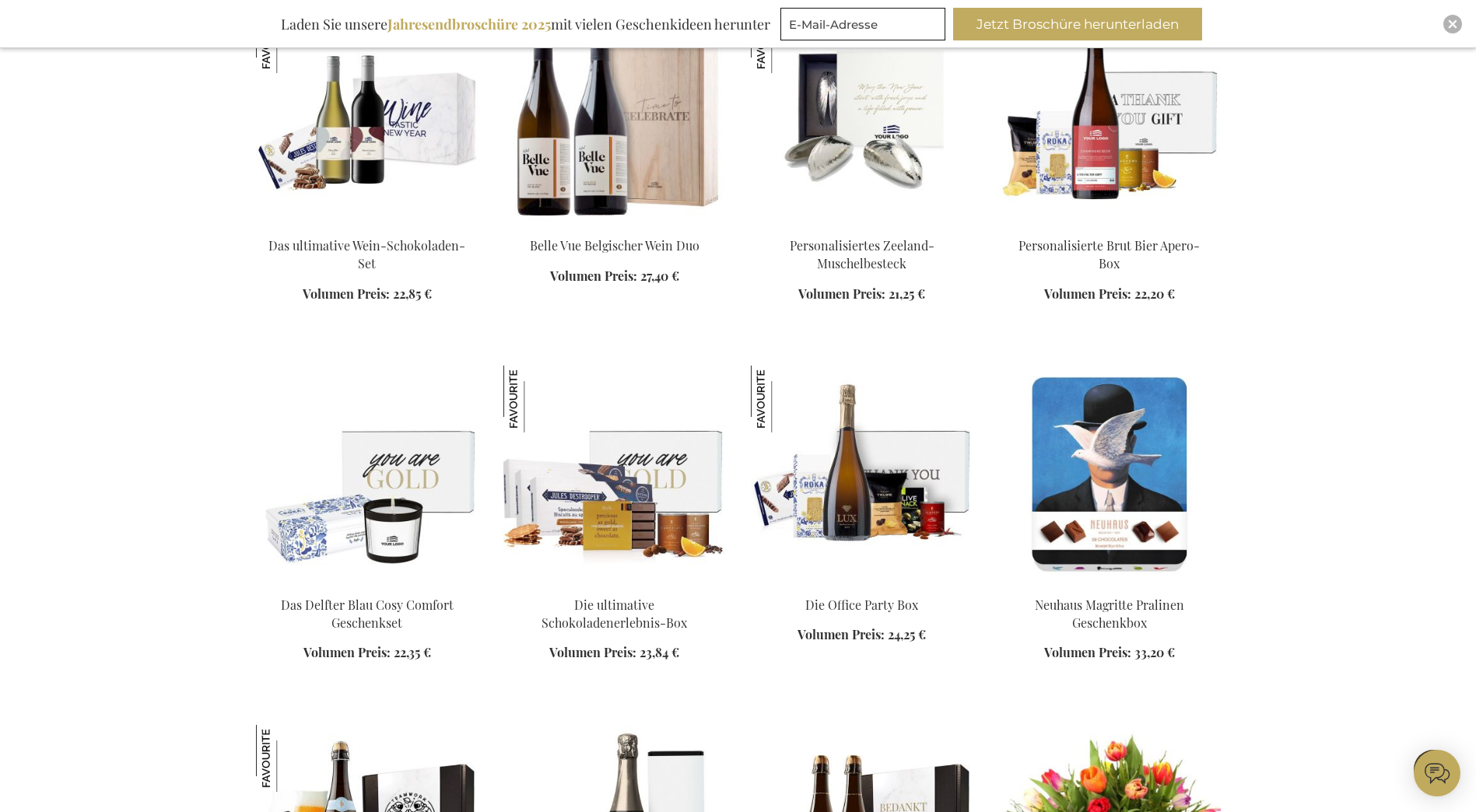
click at [619, 508] on img at bounding box center [614, 474] width 222 height 218
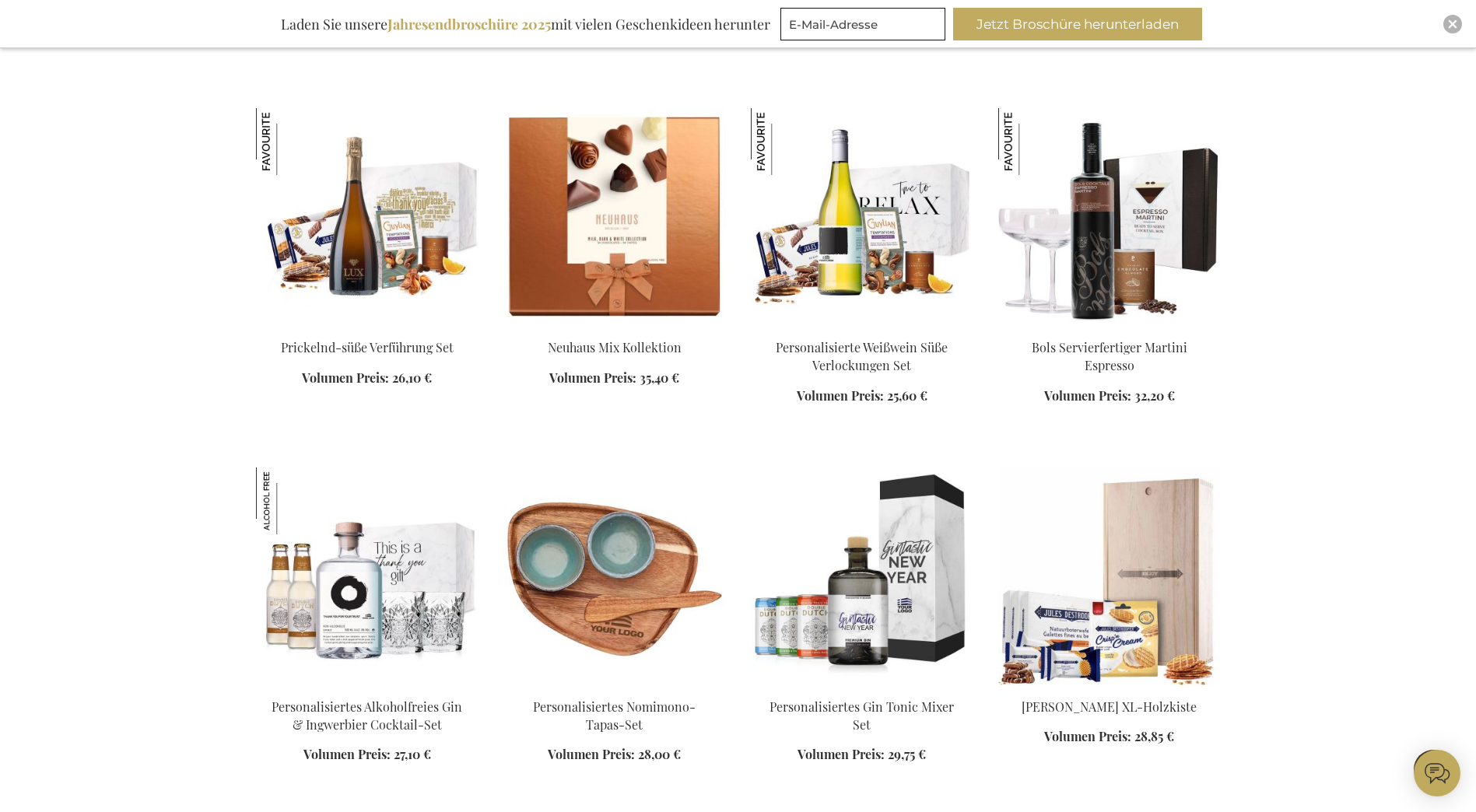
scroll to position [1425, 0]
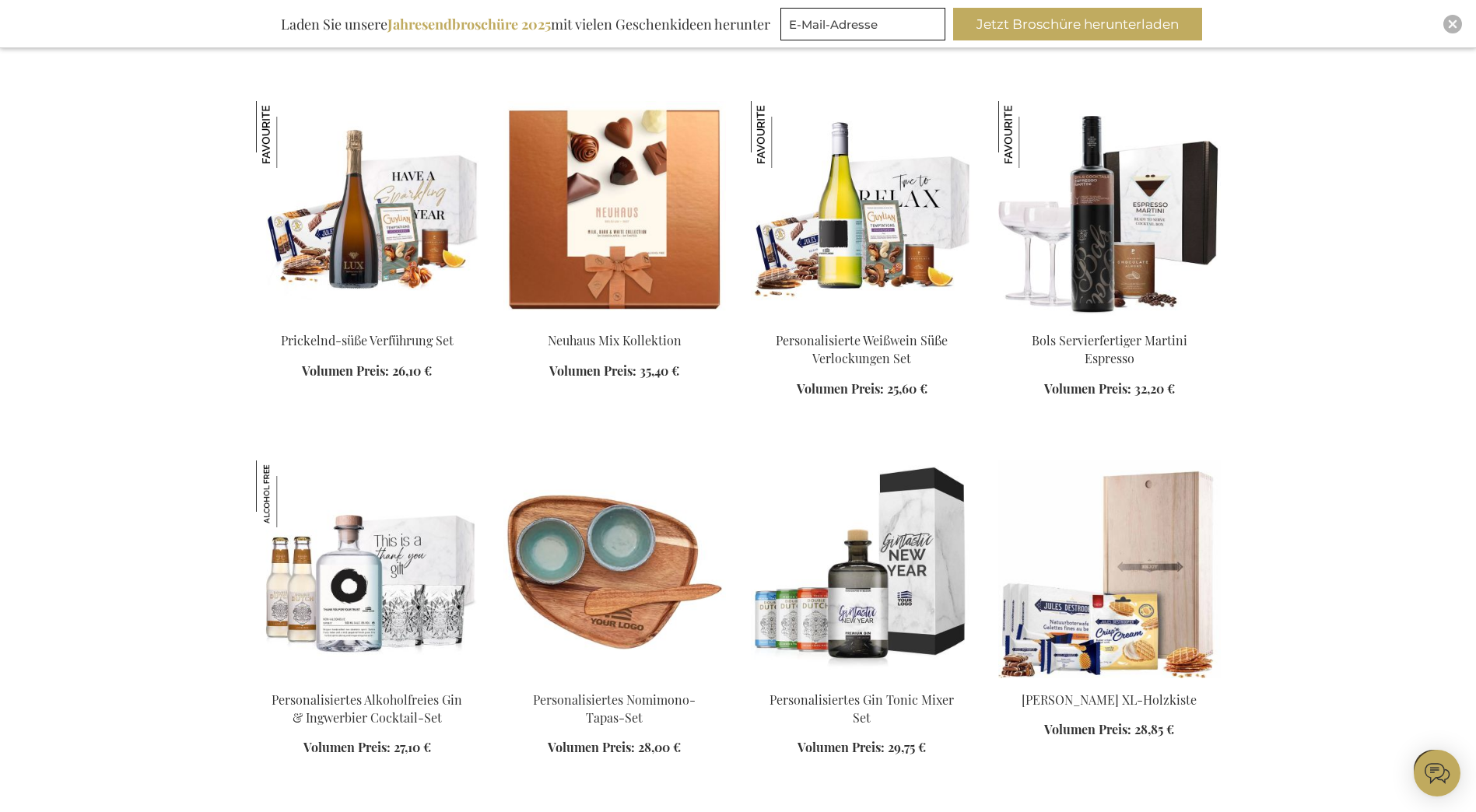
click at [387, 240] on img at bounding box center [367, 210] width 222 height 218
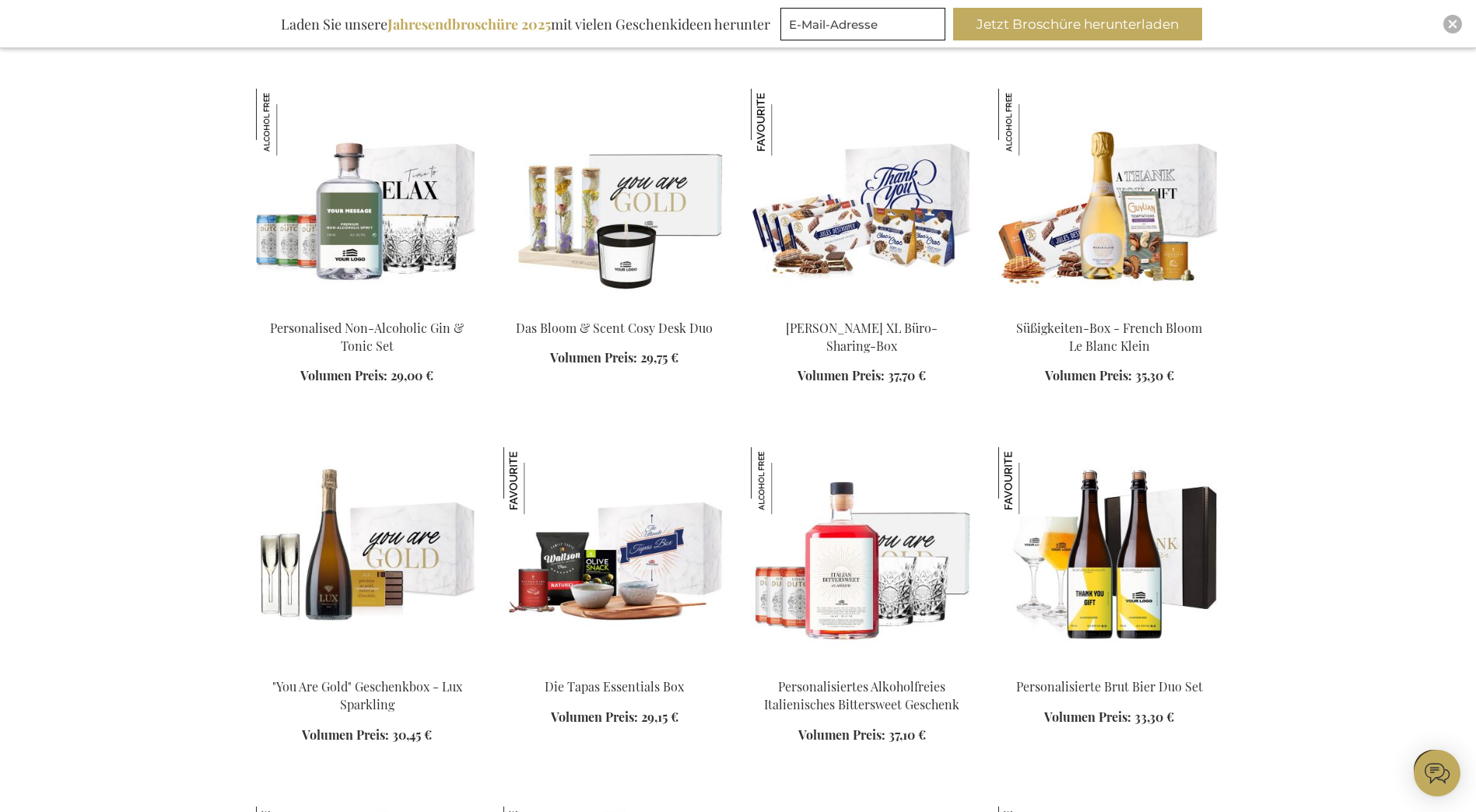
scroll to position [2562, 0]
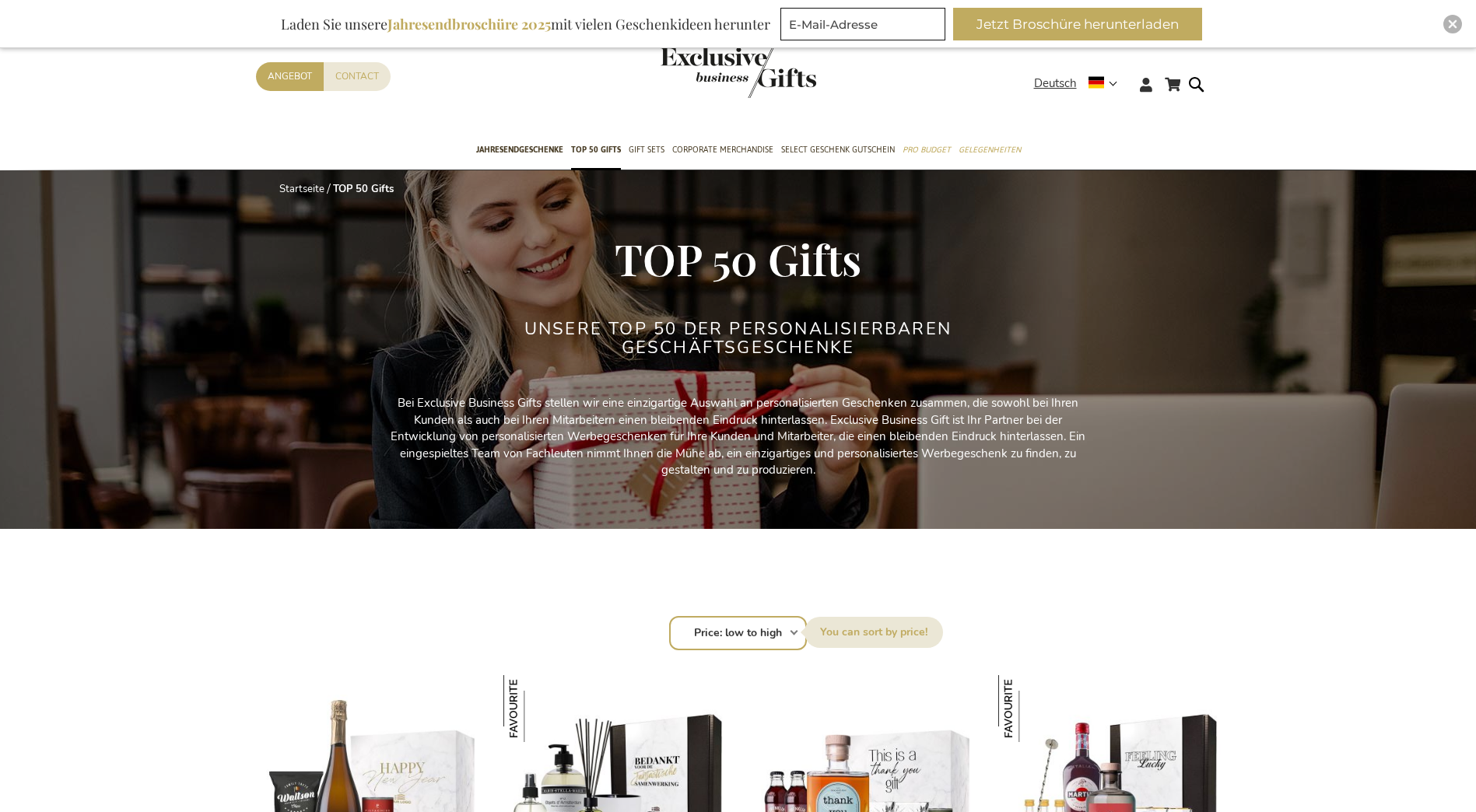
select select "price_asc"
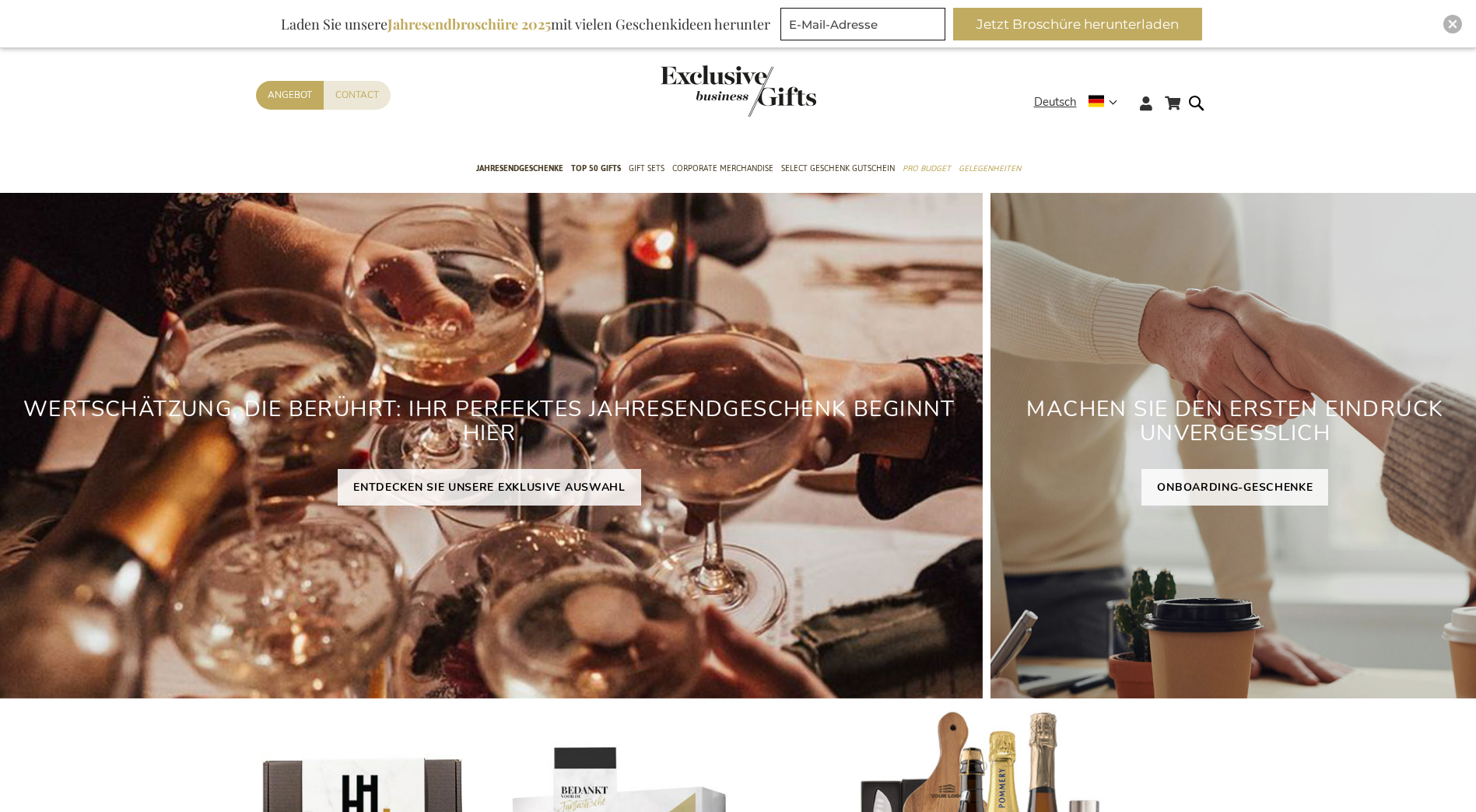
scroll to position [3435, 14]
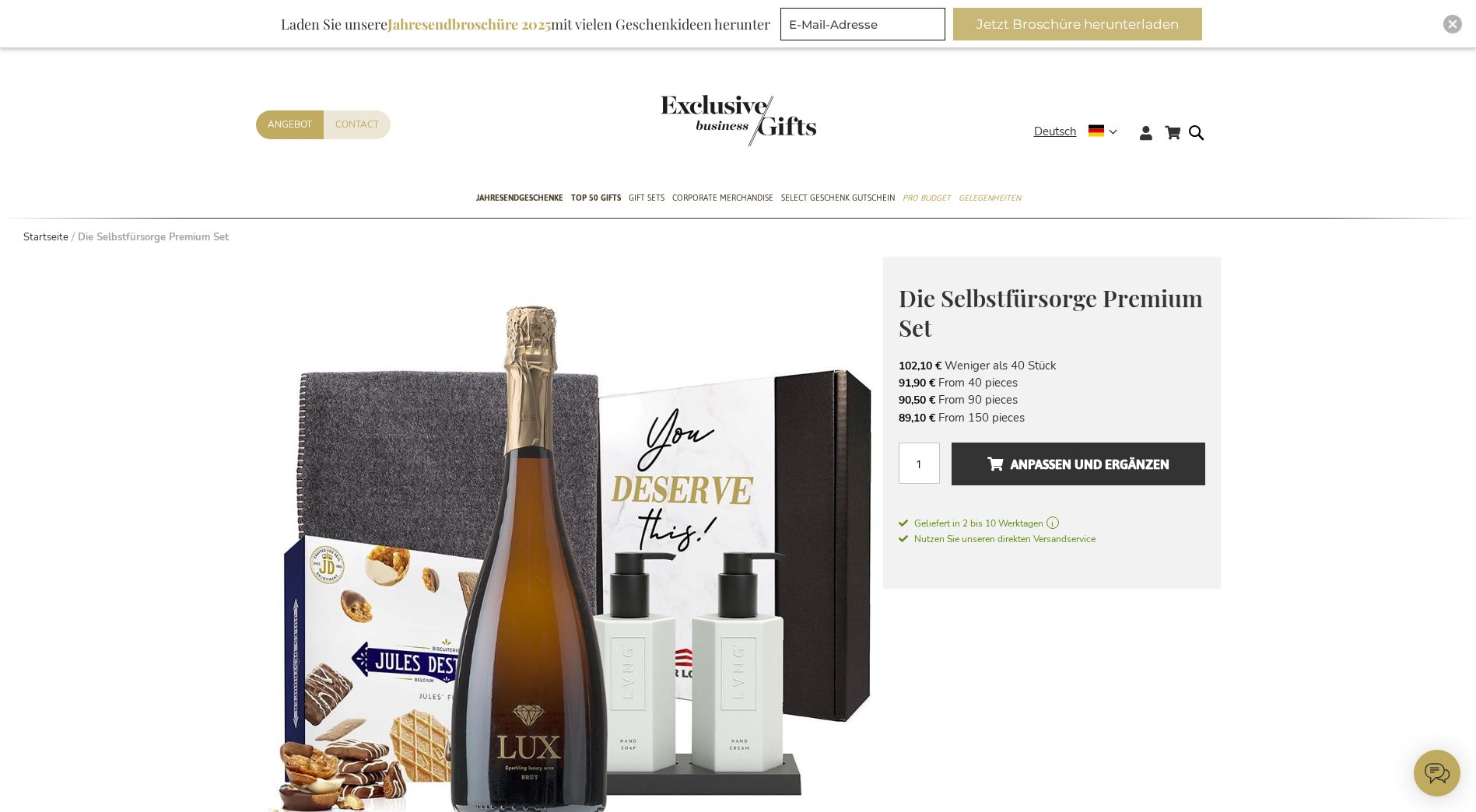
click at [1080, 39] on button "Jetzt Broschüre herunterladen" at bounding box center [1077, 24] width 249 height 33
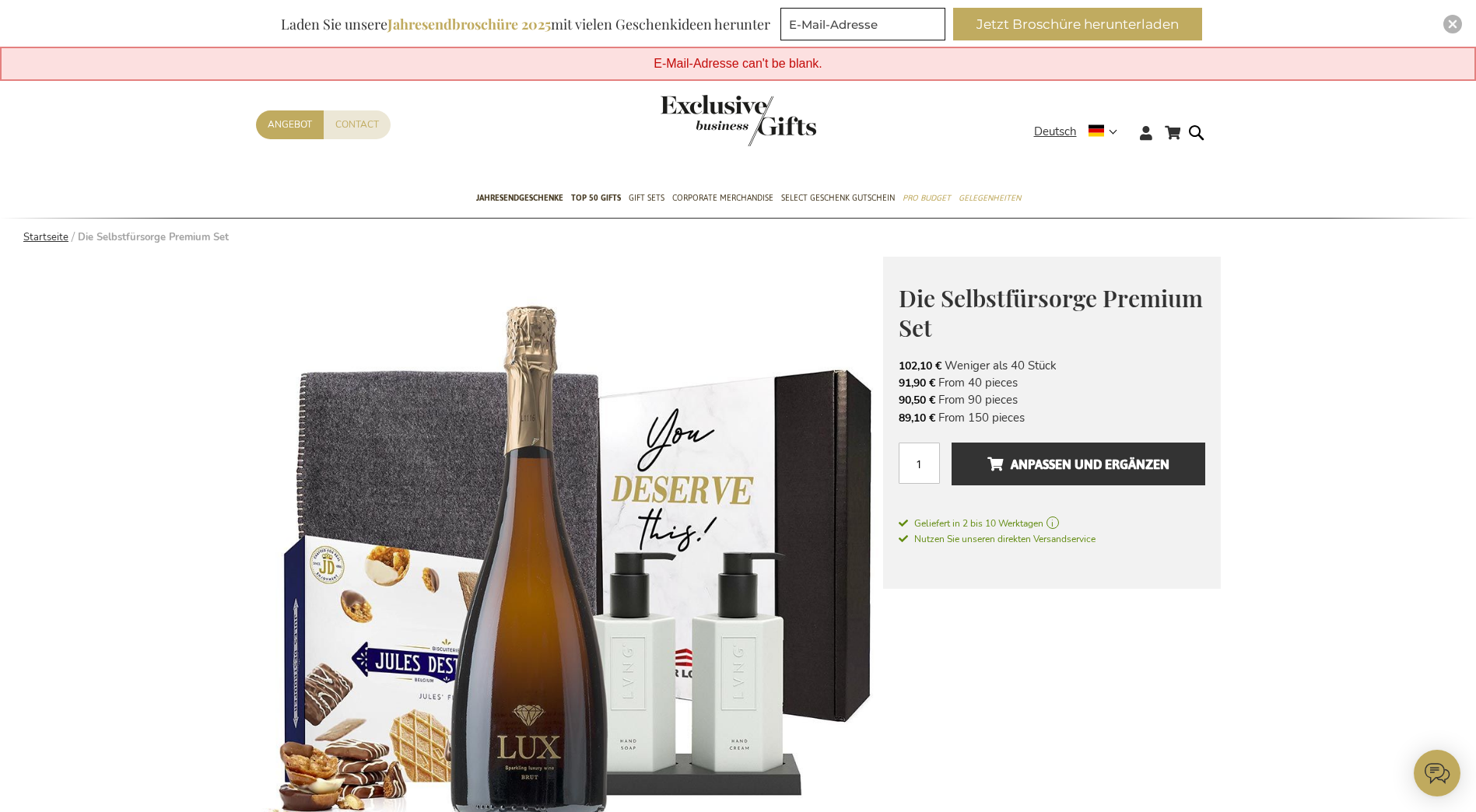
click at [39, 236] on link "Startseite" at bounding box center [45, 237] width 45 height 14
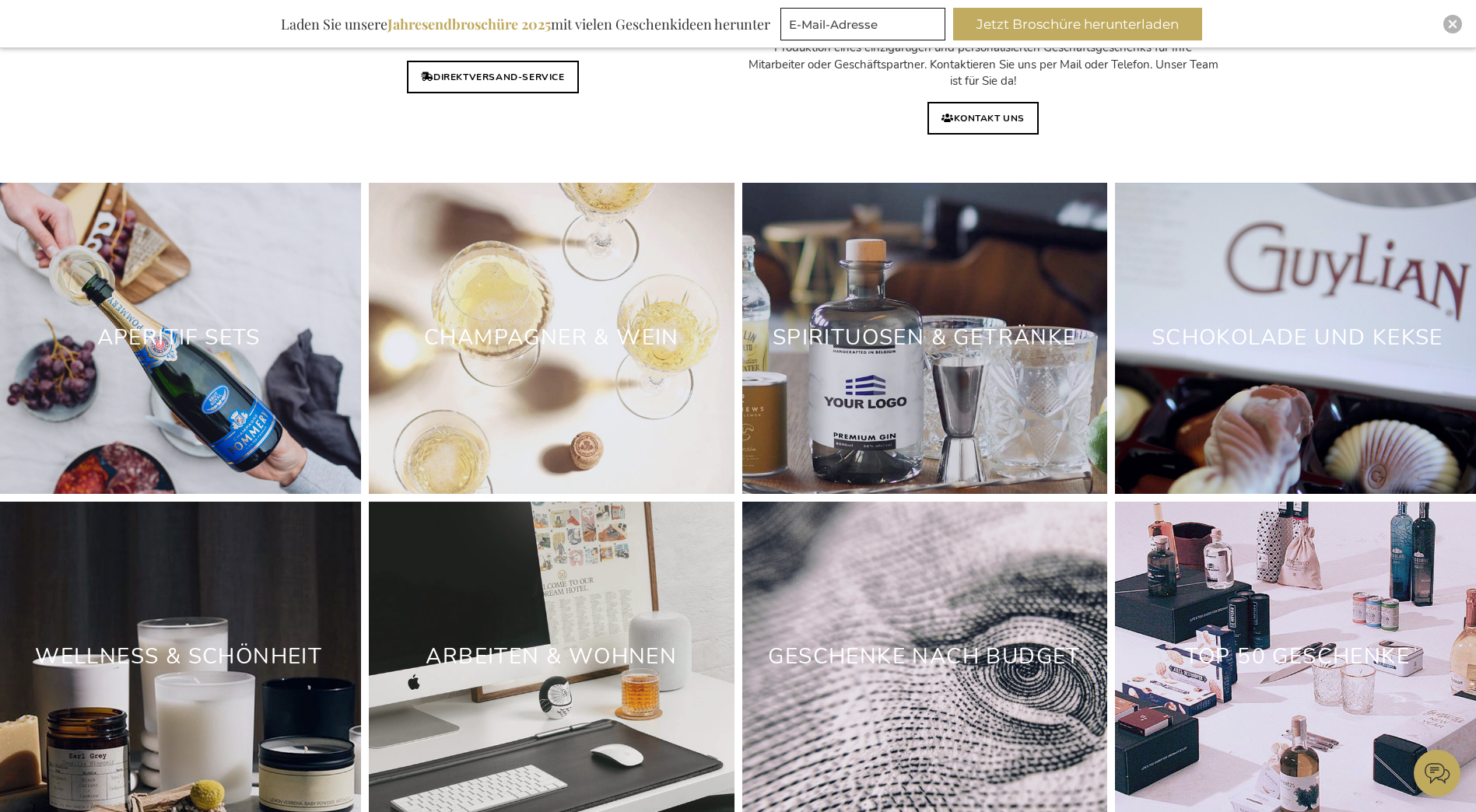
scroll to position [4440, 0]
